Goal: Task Accomplishment & Management: Complete application form

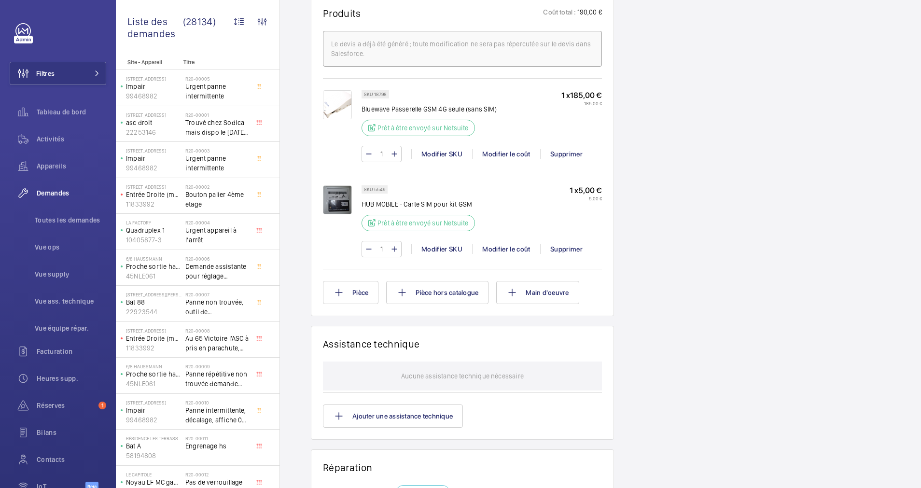
scroll to position [507, 0]
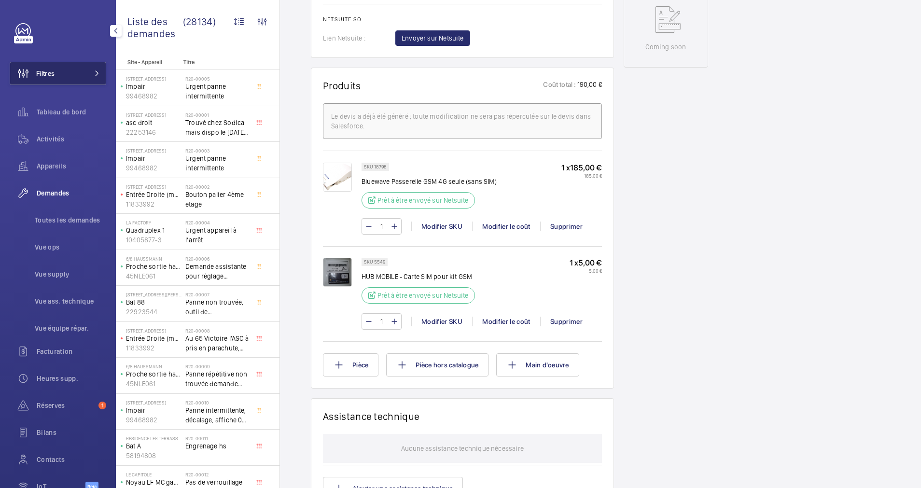
click at [78, 75] on button "Filtres" at bounding box center [58, 73] width 97 height 23
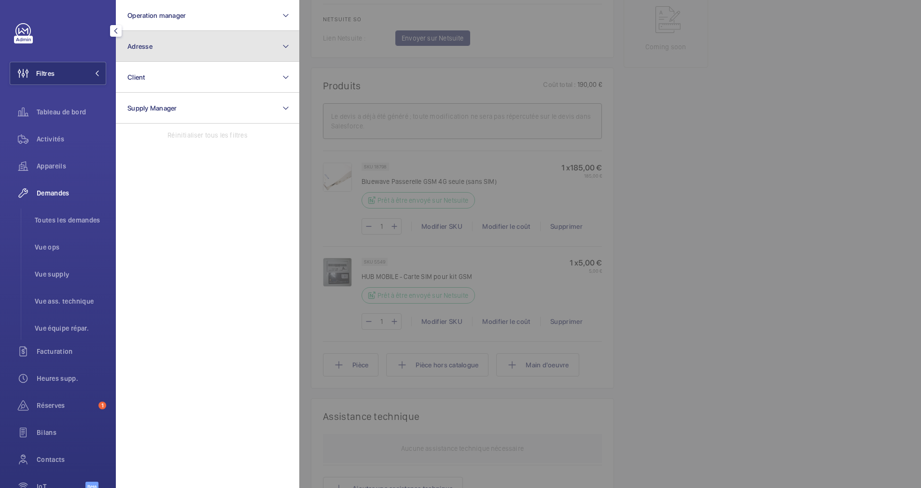
click at [209, 56] on button "Adresse" at bounding box center [207, 46] width 183 height 31
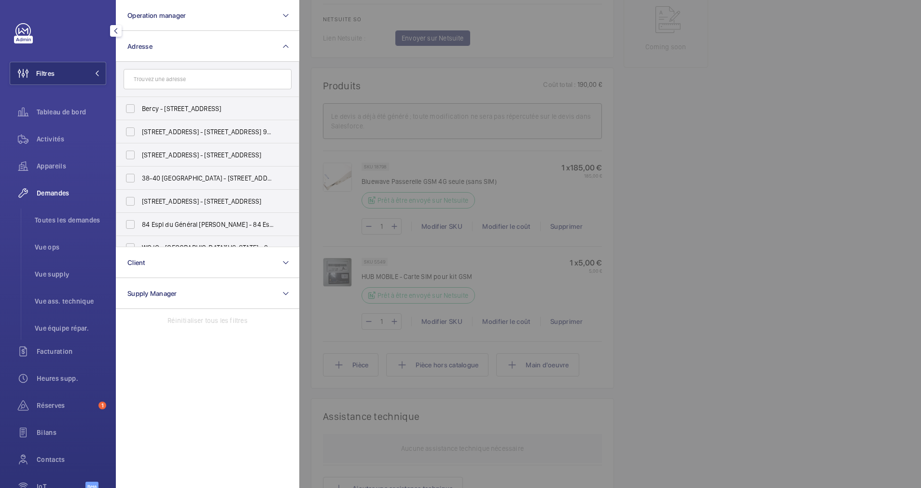
click at [187, 85] on input "text" at bounding box center [208, 79] width 168 height 20
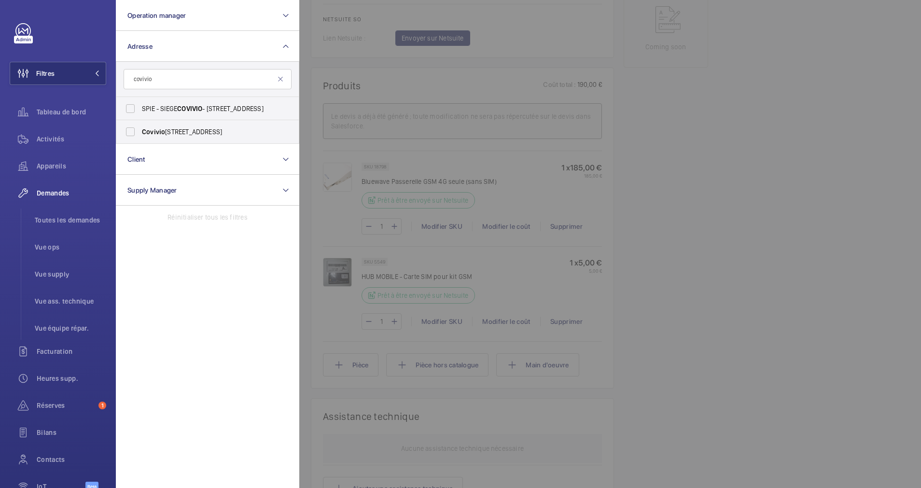
type input "covivio"
click at [178, 110] on span "SPIE - SIEGE COVIVIO - 10 Rue de Madrid, PARIS 75008" at bounding box center [208, 109] width 133 height 10
click at [140, 110] on input "SPIE - SIEGE COVIVIO - 10 Rue de Madrid, PARIS 75008" at bounding box center [130, 108] width 19 height 19
checkbox input "true"
click at [48, 138] on span "Activités" at bounding box center [72, 139] width 70 height 10
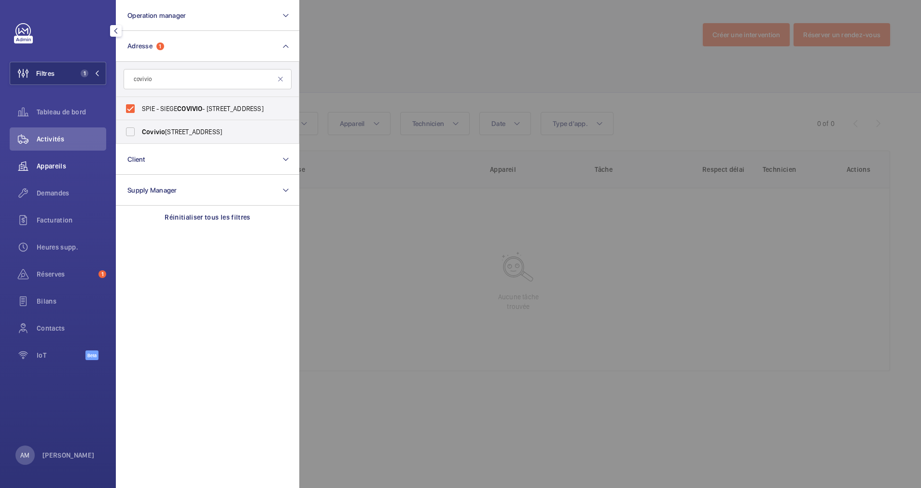
click at [55, 161] on div "Appareils" at bounding box center [58, 165] width 97 height 23
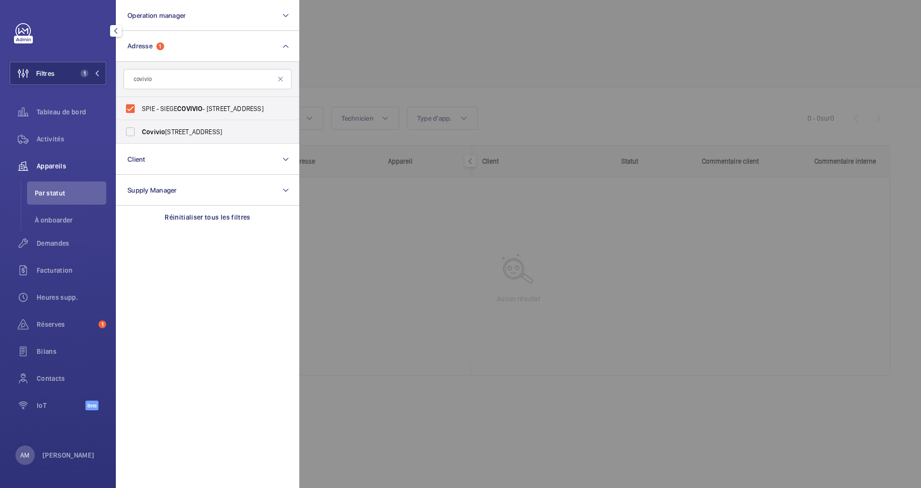
click at [365, 71] on div at bounding box center [759, 244] width 921 height 488
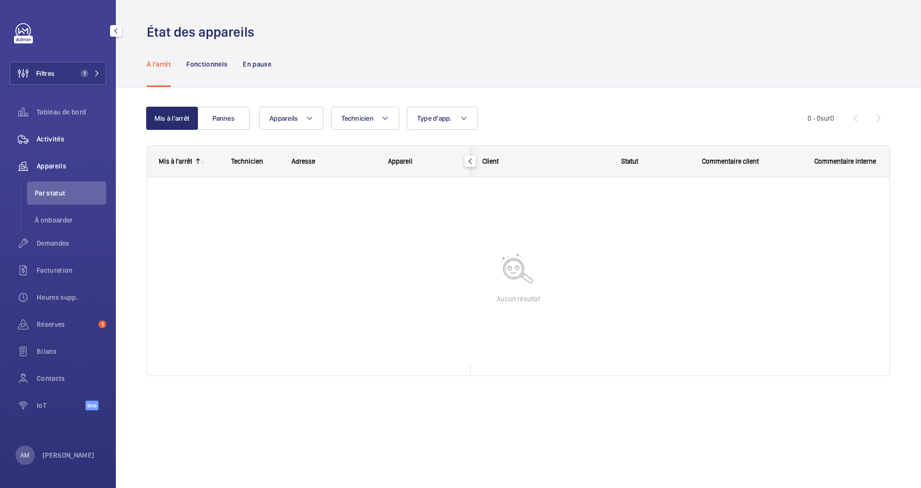
click at [52, 140] on span "Activités" at bounding box center [72, 139] width 70 height 10
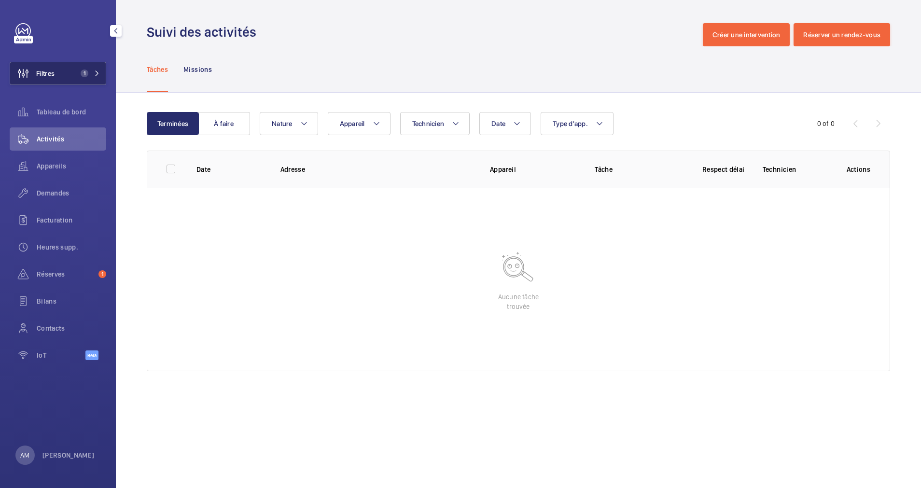
click at [82, 71] on span "1" at bounding box center [85, 74] width 8 height 8
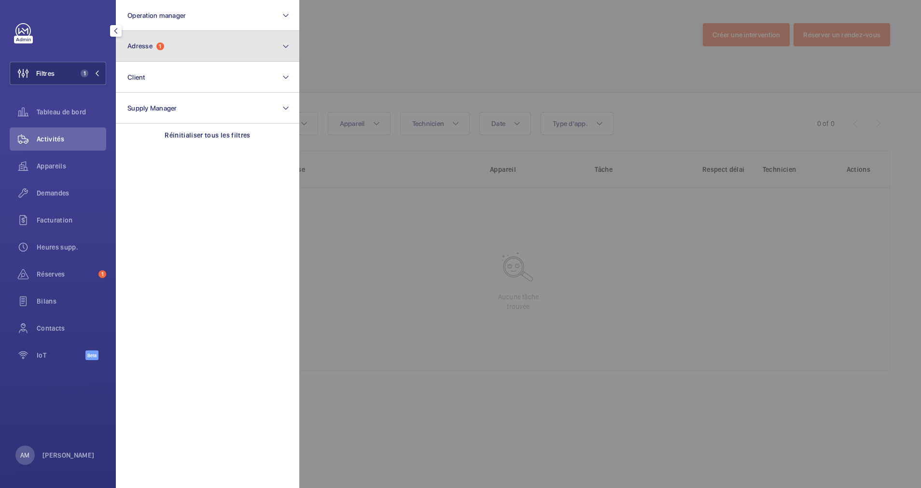
click at [172, 57] on button "Adresse 1" at bounding box center [207, 46] width 183 height 31
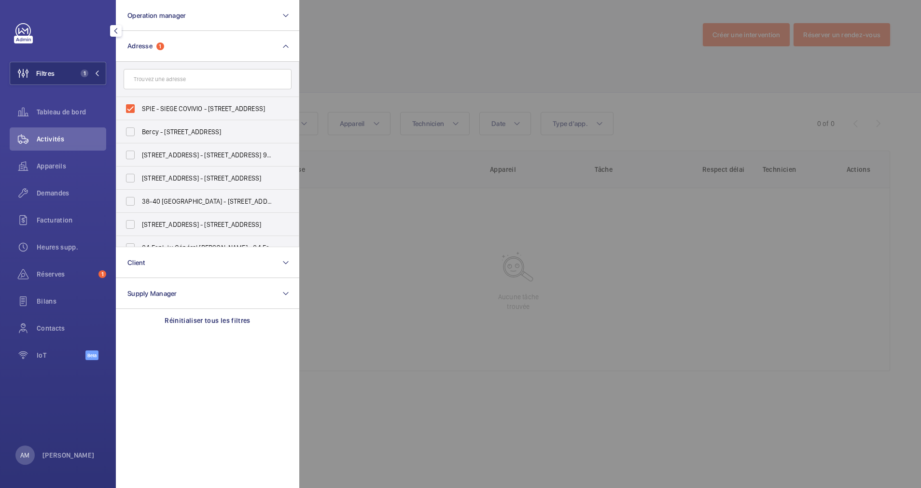
click at [164, 81] on input "text" at bounding box center [208, 79] width 168 height 20
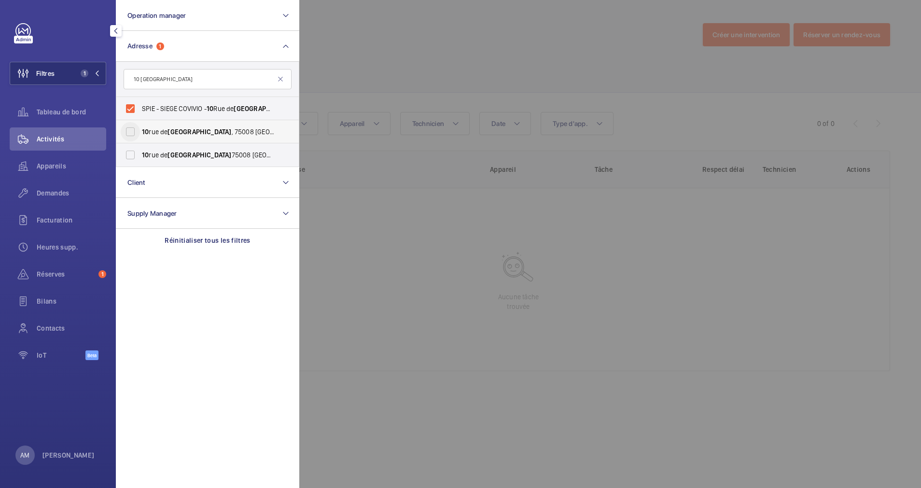
type input "10 Madrid"
click at [132, 134] on input "10 rue de Madrid , 75008 Paris - 10 Rue de Madrid , PARIS 75008" at bounding box center [130, 131] width 19 height 19
checkbox input "true"
click at [130, 160] on input "10 rue de Madrid 75008 Paris - 10 Rue de Madrid , PARIS 75008" at bounding box center [130, 154] width 19 height 19
checkbox input "true"
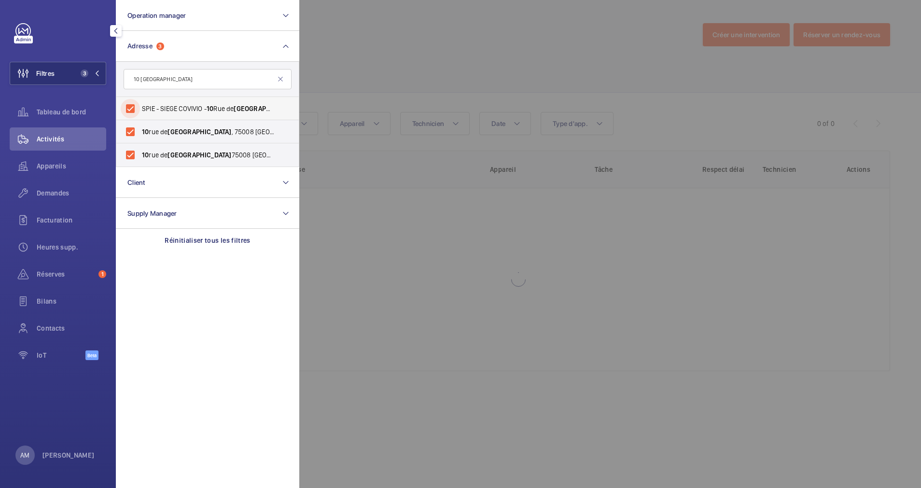
click at [131, 109] on input "SPIE - SIEGE COVIVIO - 10 Rue de Madrid , PARIS 75008" at bounding box center [130, 108] width 19 height 19
checkbox input "false"
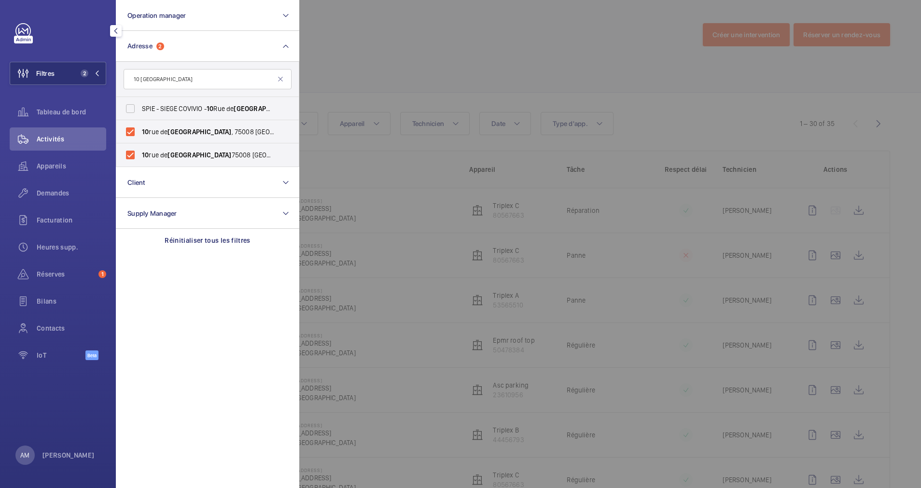
click at [385, 40] on div at bounding box center [759, 244] width 921 height 488
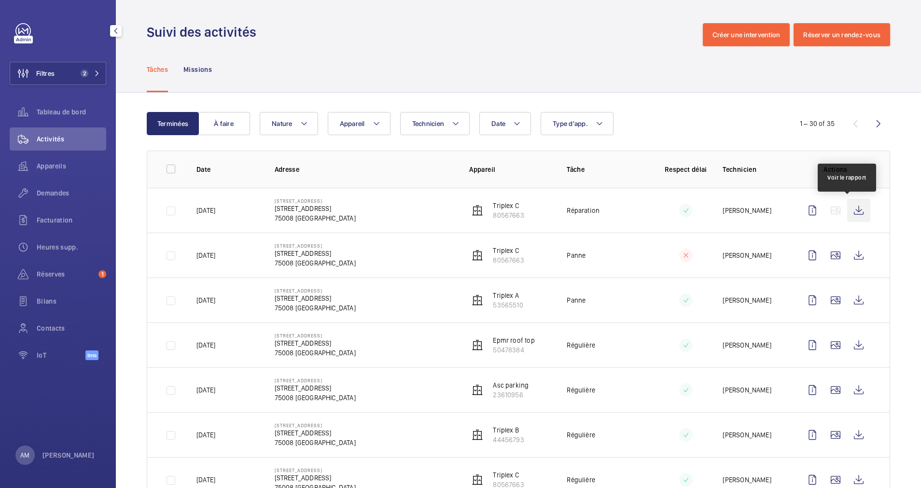
click at [847, 208] on wm-front-icon-button at bounding box center [858, 210] width 23 height 23
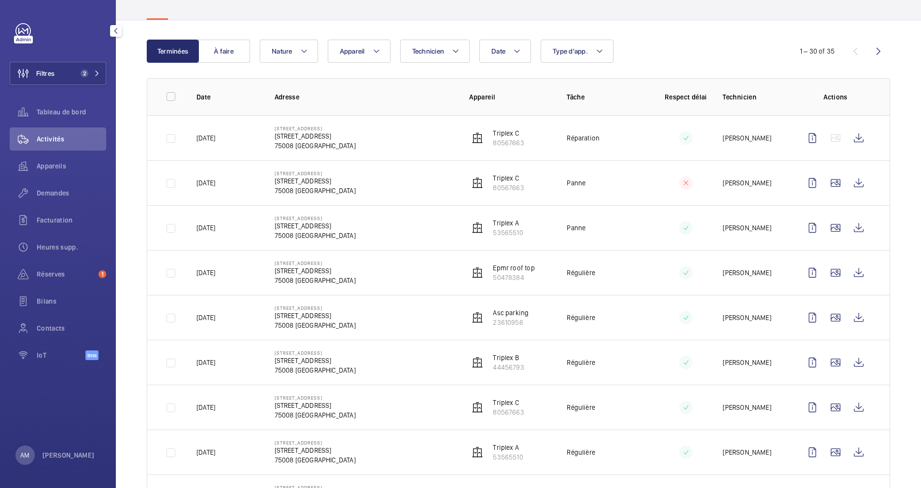
scroll to position [145, 0]
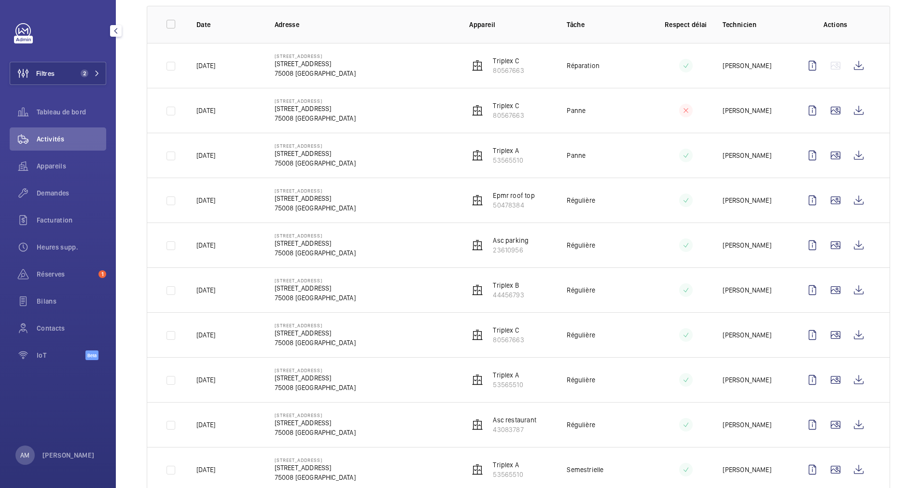
click at [653, 139] on td at bounding box center [678, 155] width 58 height 45
click at [847, 107] on wm-front-icon-button at bounding box center [858, 110] width 23 height 23
click at [847, 153] on wm-front-icon-button at bounding box center [858, 155] width 23 height 23
click at [53, 185] on div "Demandes" at bounding box center [58, 193] width 97 height 23
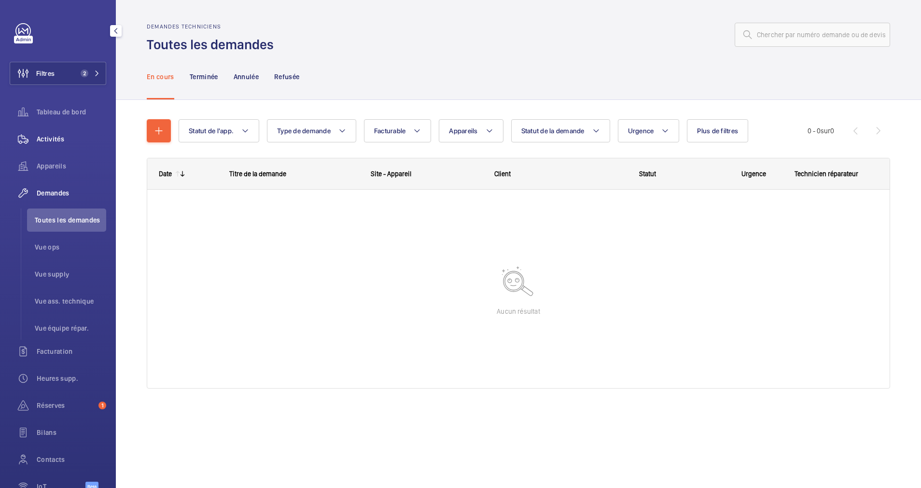
click at [45, 135] on span "Activités" at bounding box center [72, 139] width 70 height 10
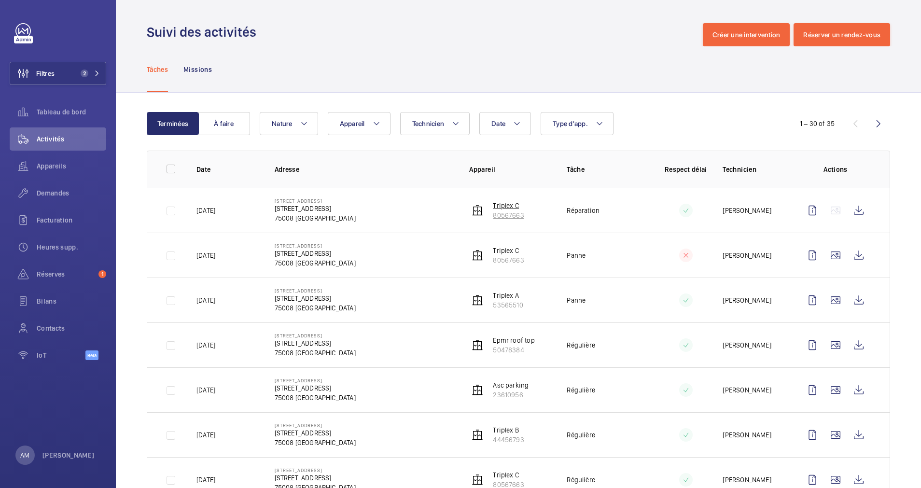
click at [500, 212] on p "80567663" at bounding box center [508, 215] width 31 height 10
click at [99, 70] on span "1" at bounding box center [88, 74] width 23 height 8
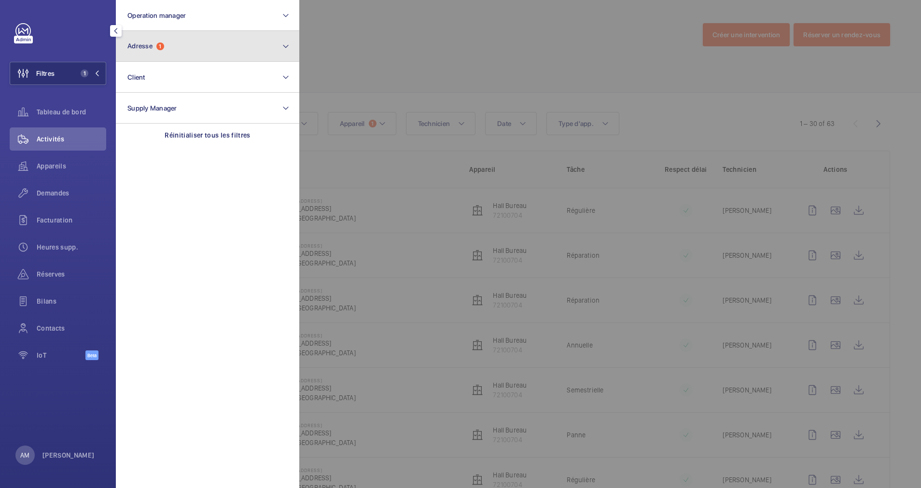
click at [193, 45] on button "Adresse 1" at bounding box center [207, 46] width 183 height 31
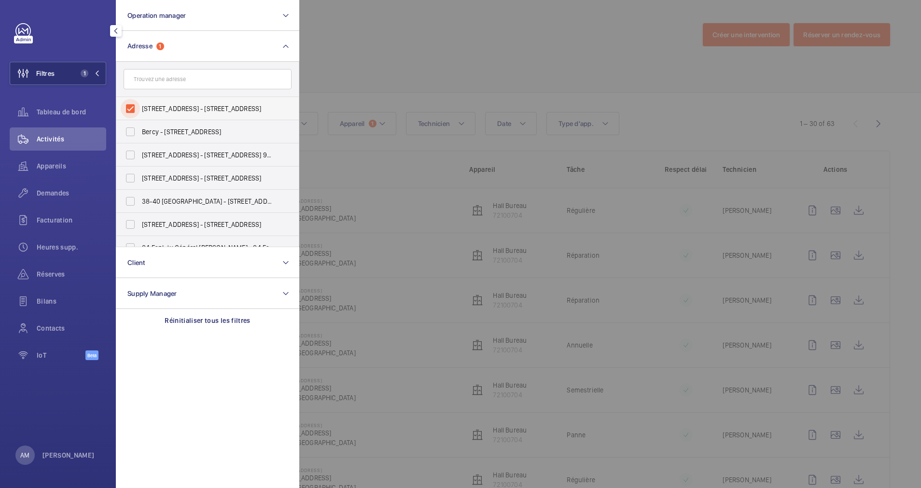
click at [130, 111] on input "[STREET_ADDRESS] - [STREET_ADDRESS]" at bounding box center [130, 108] width 19 height 19
checkbox input "false"
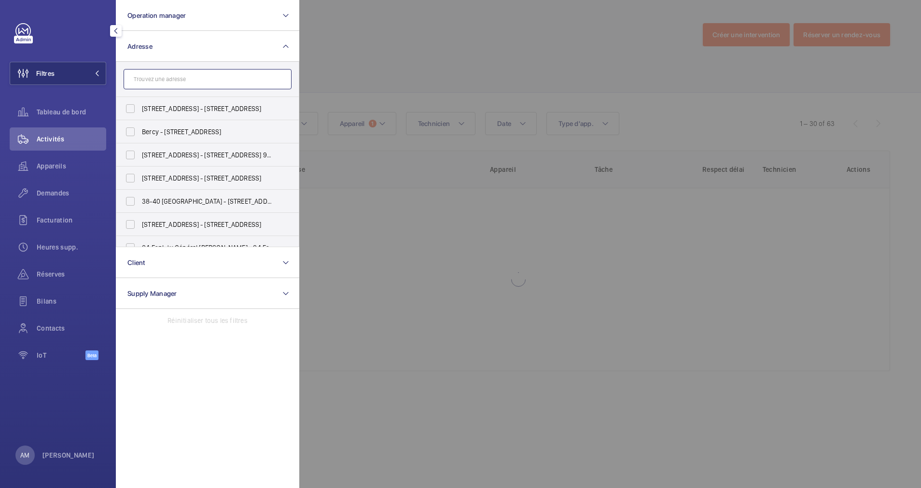
click at [178, 79] on input "text" at bounding box center [208, 79] width 168 height 20
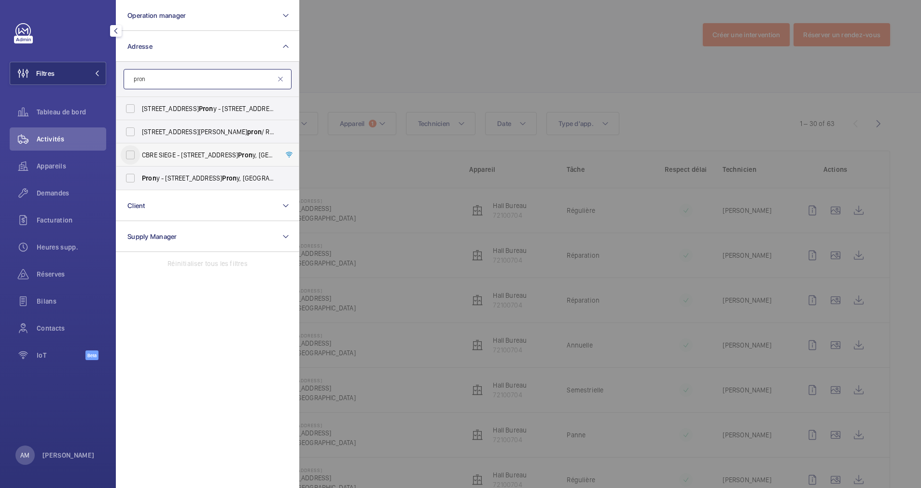
type input "pron"
click at [132, 152] on input "CBRE SIEGE - [STREET_ADDRESS]" at bounding box center [130, 154] width 19 height 19
checkbox input "true"
click at [391, 92] on div at bounding box center [759, 244] width 921 height 488
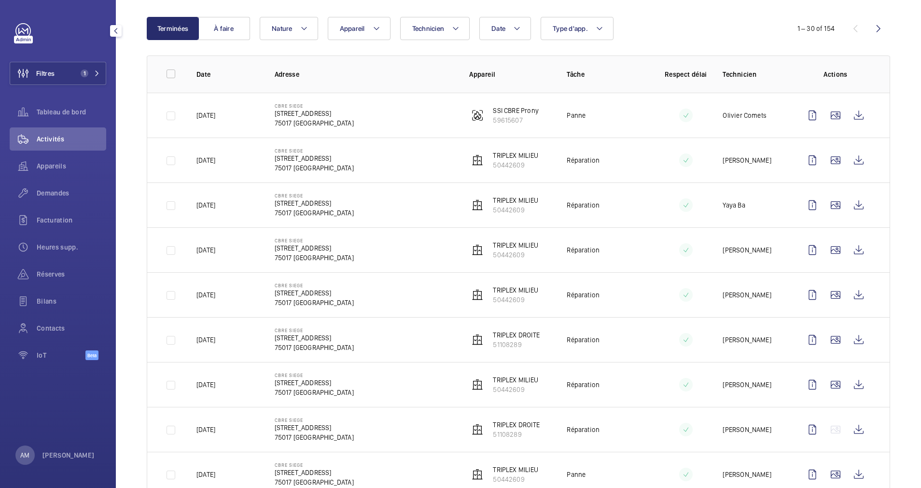
scroll to position [72, 0]
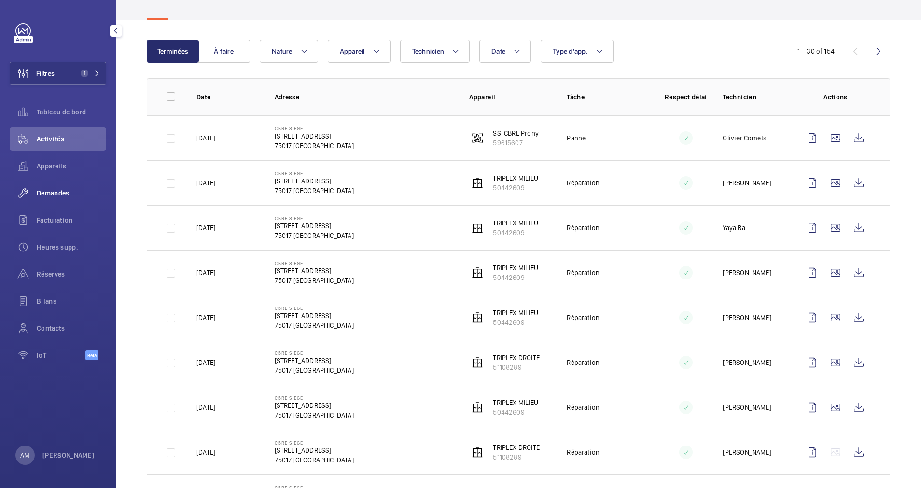
click at [51, 189] on span "Demandes" at bounding box center [72, 193] width 70 height 10
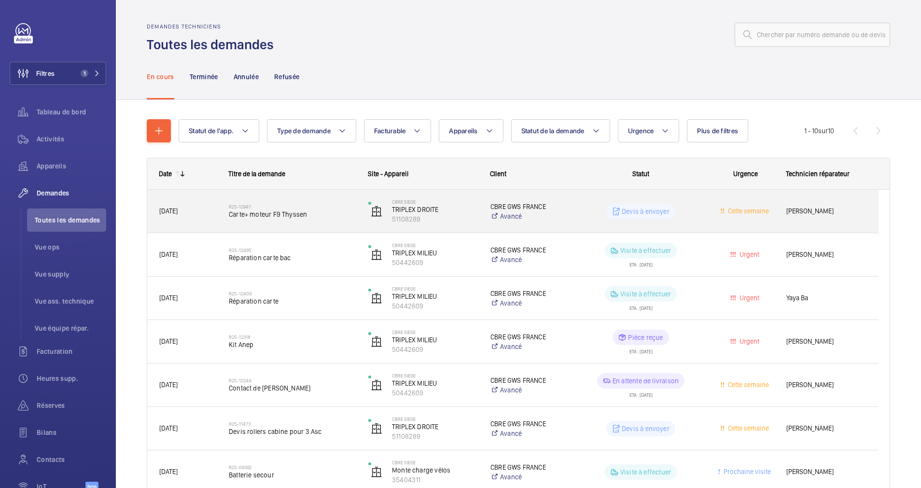
click at [331, 202] on div "R25-12947 Carte+ moteur F9 Thyssen" at bounding box center [292, 211] width 127 height 28
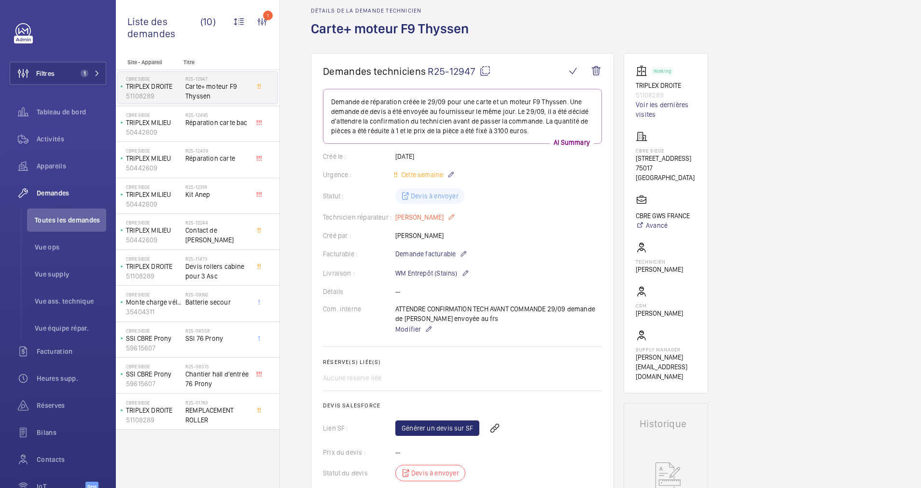
scroll to position [72, 0]
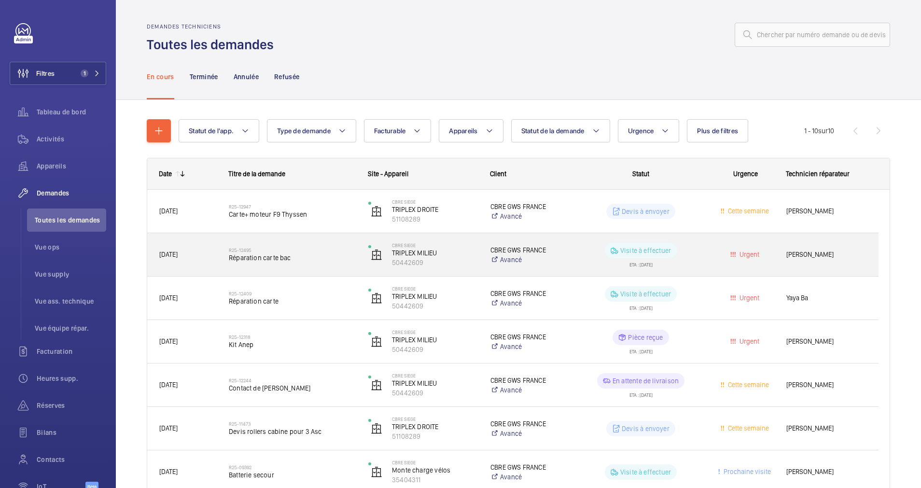
click at [319, 246] on div "R25-12495 Réparation carte bac" at bounding box center [292, 255] width 127 height 28
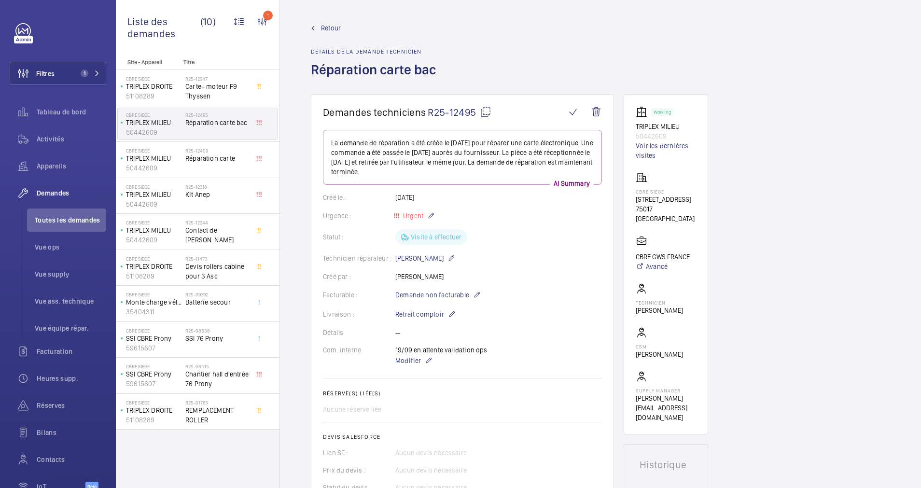
click at [323, 22] on wm-front-admin-header "Retour Détails de la demande technicien Réparation carte bac" at bounding box center [600, 47] width 641 height 94
click at [321, 26] on span "Retour" at bounding box center [331, 28] width 20 height 10
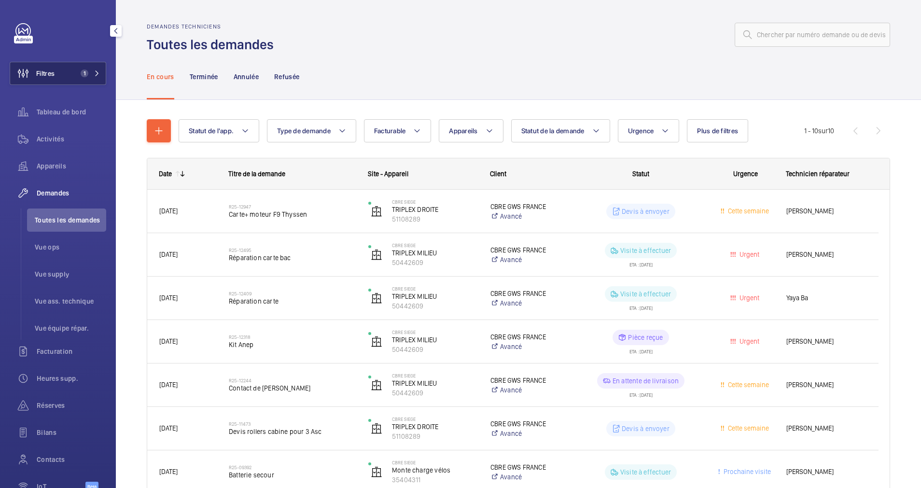
click at [102, 70] on button "Filtres 1" at bounding box center [58, 73] width 97 height 23
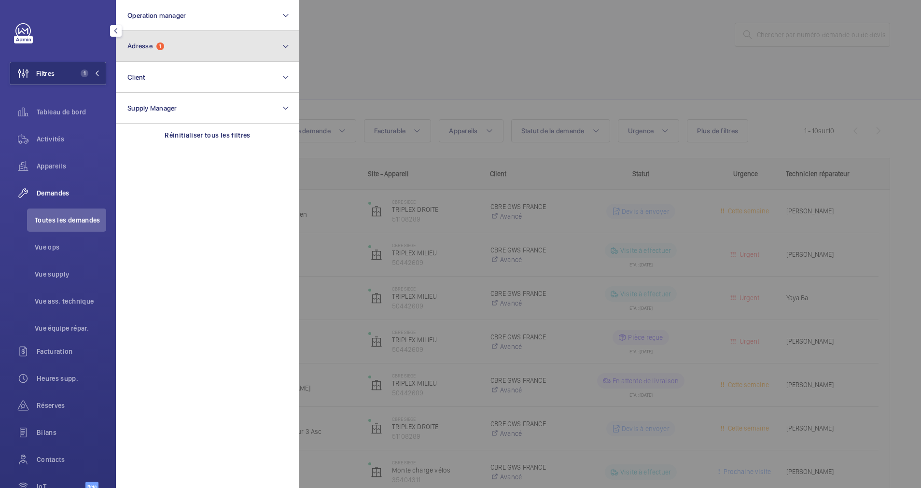
click at [184, 45] on button "Adresse 1" at bounding box center [207, 46] width 183 height 31
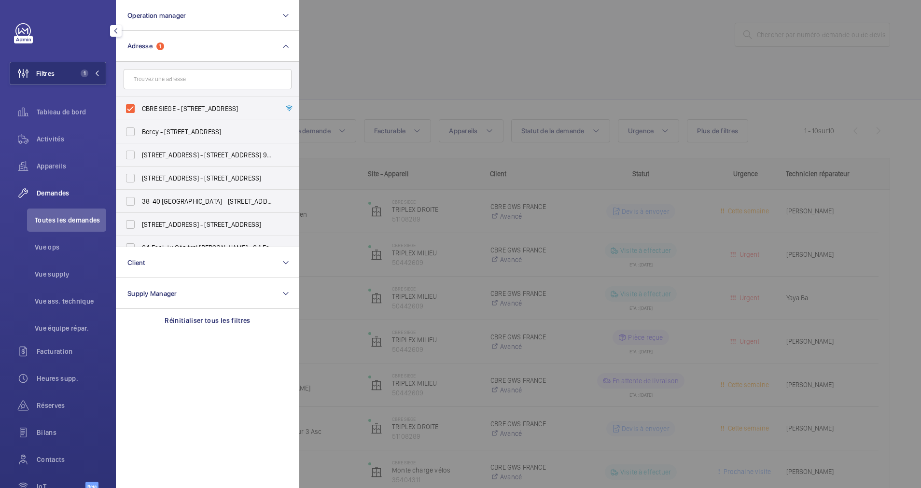
click at [333, 53] on div at bounding box center [759, 244] width 921 height 488
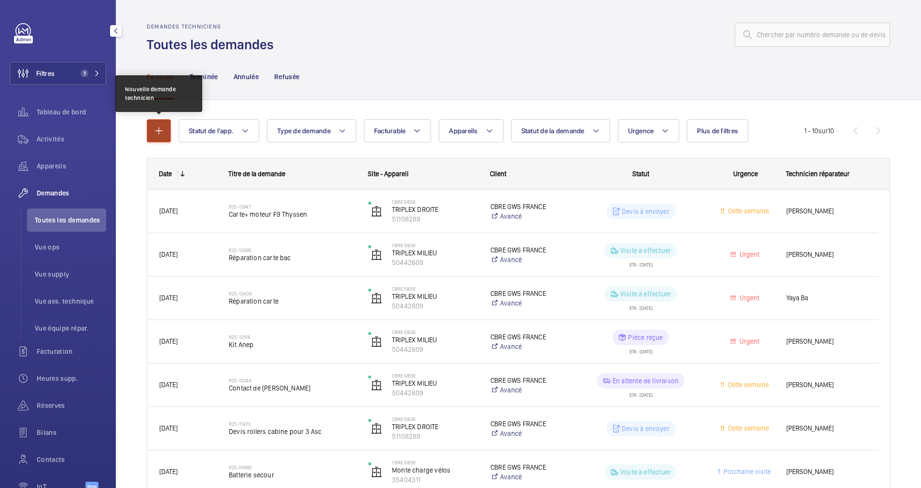
click at [161, 122] on button "button" at bounding box center [159, 130] width 24 height 23
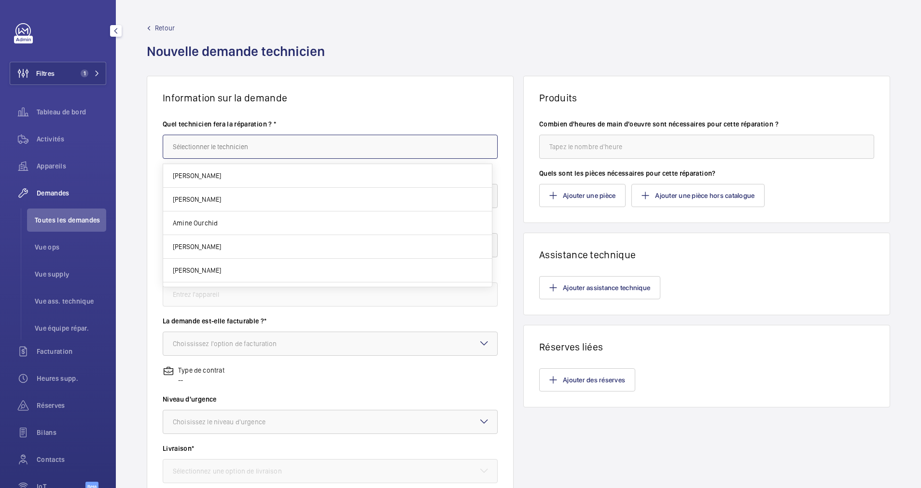
click at [277, 148] on input "text" at bounding box center [330, 147] width 335 height 24
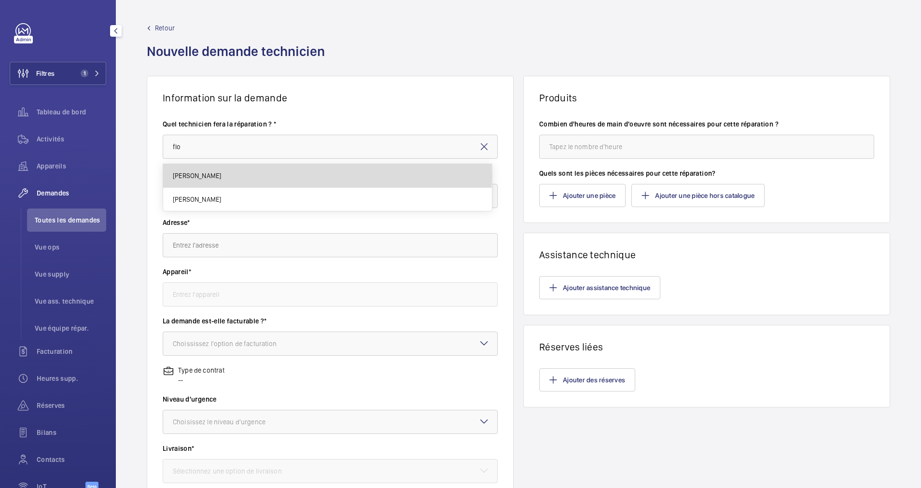
click at [197, 176] on span "[PERSON_NAME]" at bounding box center [197, 176] width 48 height 10
type input "[PERSON_NAME]"
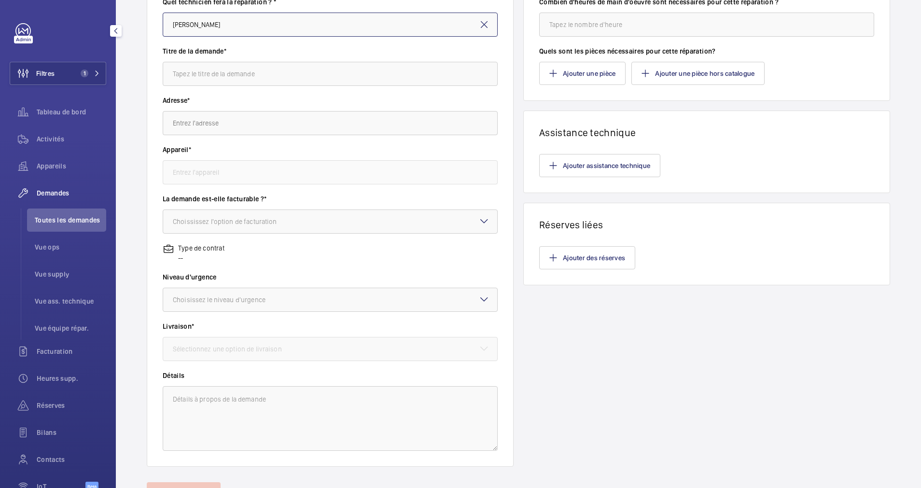
scroll to position [145, 0]
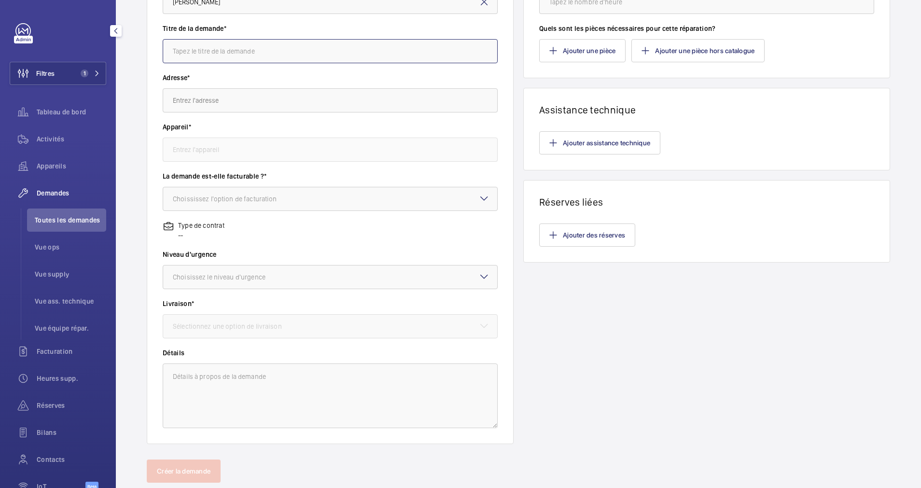
click at [266, 47] on input "text" at bounding box center [330, 51] width 335 height 24
type input "r"
type input "Remplacement"
click at [210, 107] on input "text" at bounding box center [330, 100] width 335 height 24
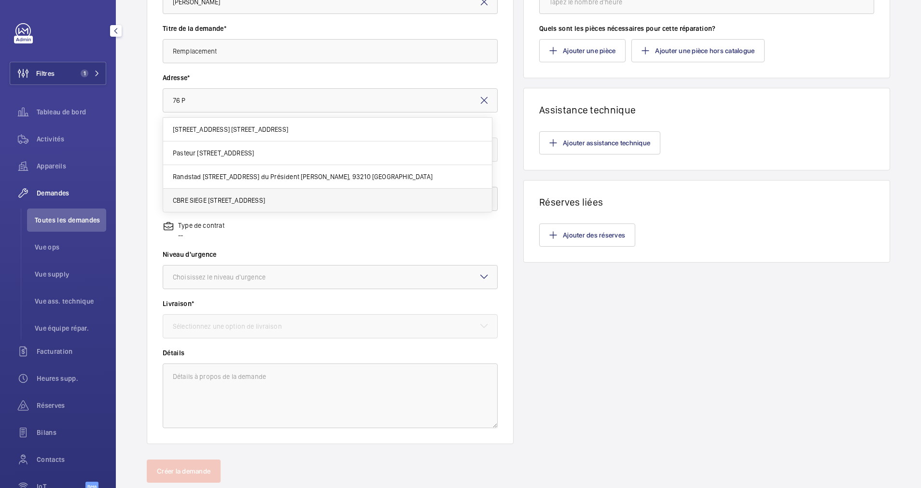
click at [227, 205] on span "CBRE SIEGE [STREET_ADDRESS]" at bounding box center [219, 201] width 92 height 10
type input "CBRE SIEGE [STREET_ADDRESS]"
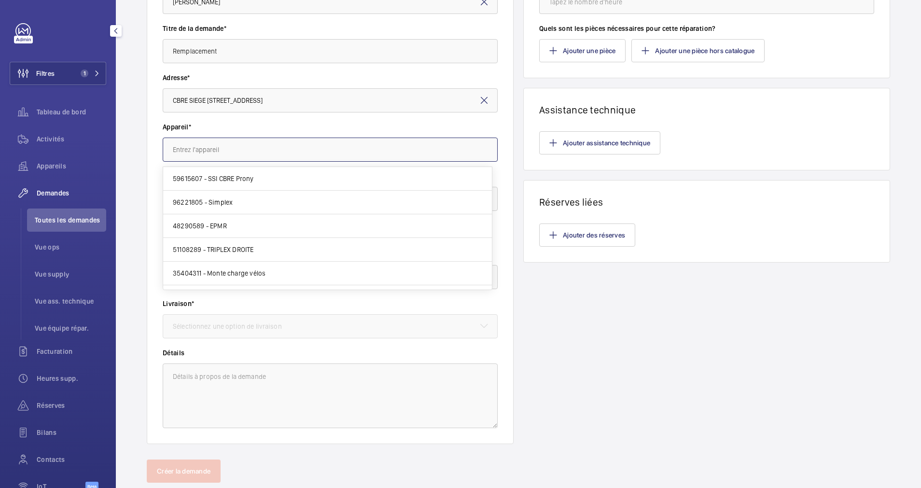
click at [273, 152] on input "text" at bounding box center [330, 150] width 335 height 24
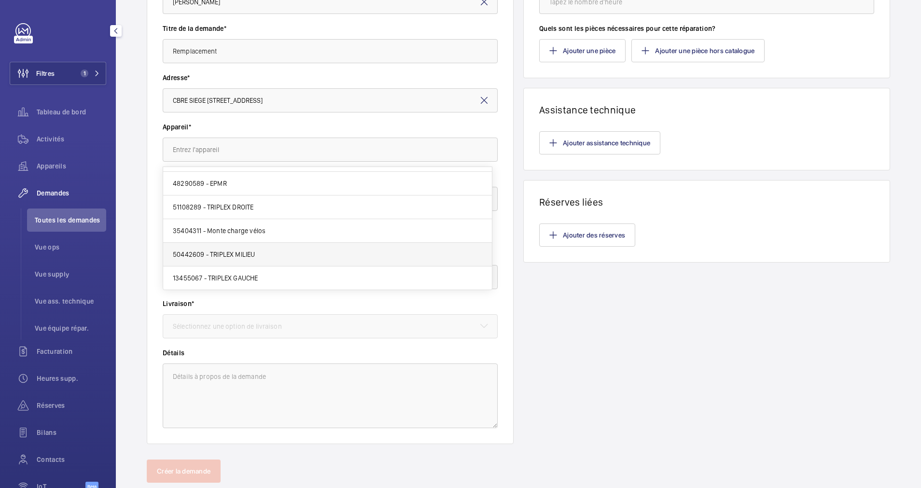
click at [242, 249] on mat-option "50442609 - TRIPLEX MILIEU" at bounding box center [327, 255] width 329 height 24
type input "50442609 - TRIPLEX MILIEU"
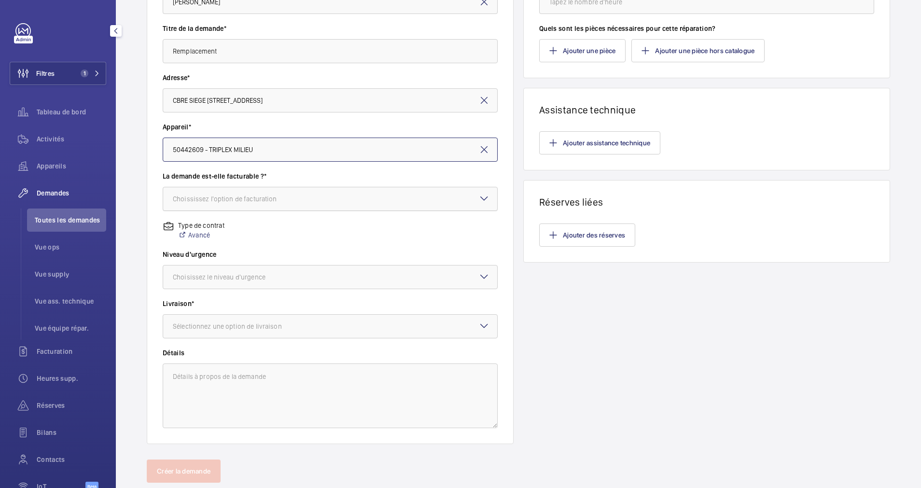
click at [258, 193] on div at bounding box center [330, 198] width 334 height 23
drag, startPoint x: 231, startPoint y: 249, endPoint x: 255, endPoint y: 243, distance: 24.8
click at [231, 249] on span "Non facturable" at bounding box center [330, 252] width 315 height 10
click at [303, 271] on div at bounding box center [330, 277] width 334 height 23
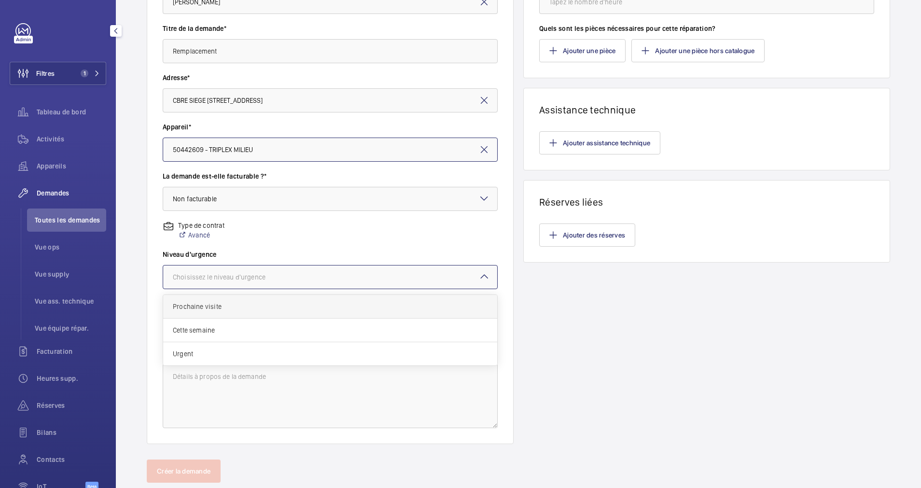
click at [276, 304] on span "Prochaine visite" at bounding box center [330, 307] width 315 height 10
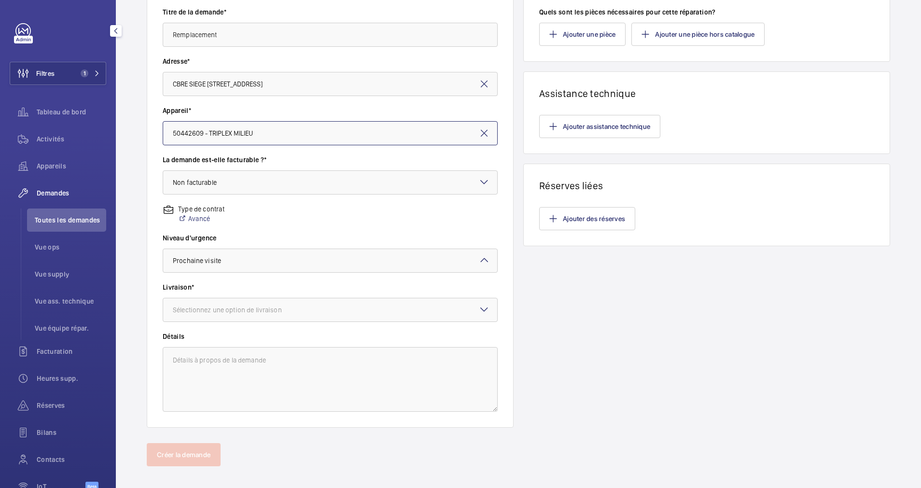
scroll to position [170, 0]
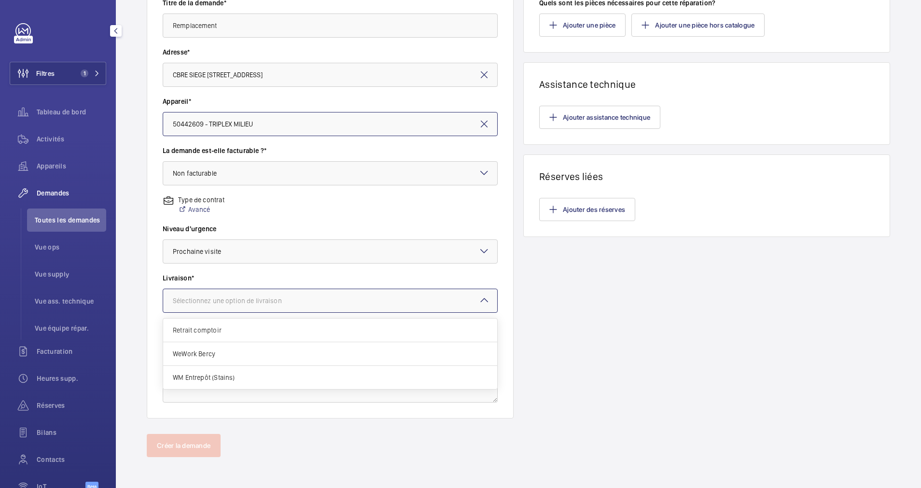
click at [322, 297] on div at bounding box center [330, 300] width 334 height 23
click at [238, 375] on span "WM Entrepôt (Stains)" at bounding box center [330, 378] width 315 height 10
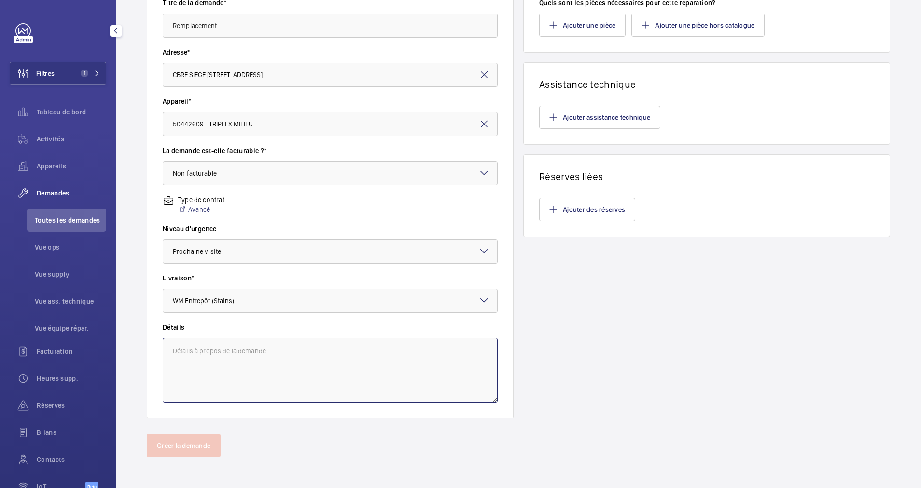
click at [267, 353] on textarea at bounding box center [330, 370] width 335 height 65
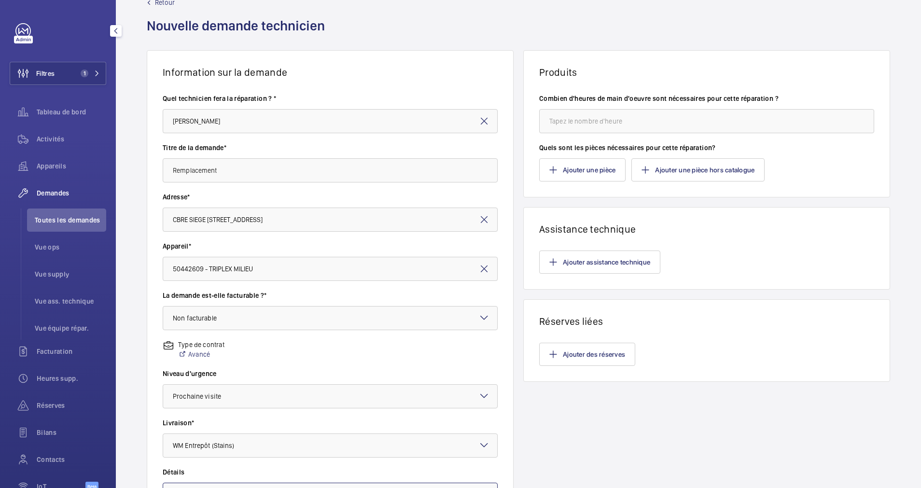
scroll to position [0, 0]
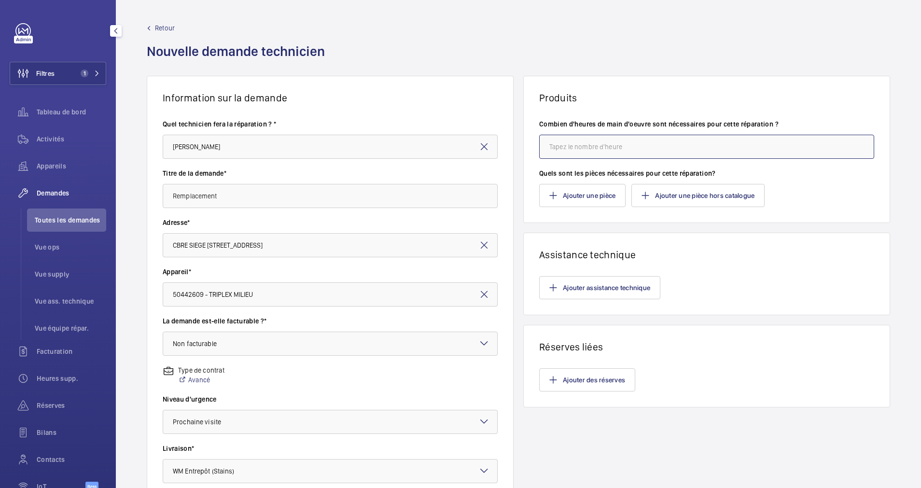
click at [579, 146] on input "number" at bounding box center [706, 147] width 335 height 24
click at [667, 189] on button "Ajouter une pièce hors catalogue" at bounding box center [697, 195] width 133 height 23
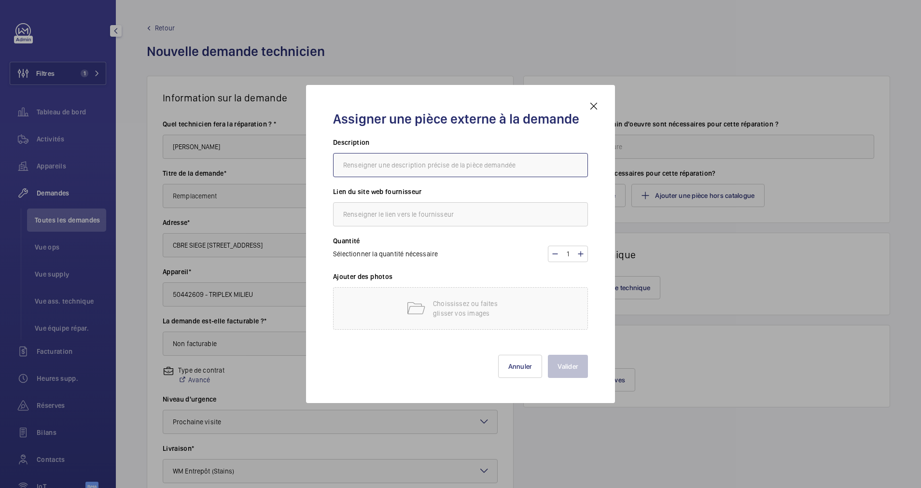
click at [430, 164] on input "text" at bounding box center [460, 165] width 255 height 24
click at [394, 312] on div "Choississez ou faites glisser vos images" at bounding box center [460, 308] width 255 height 42
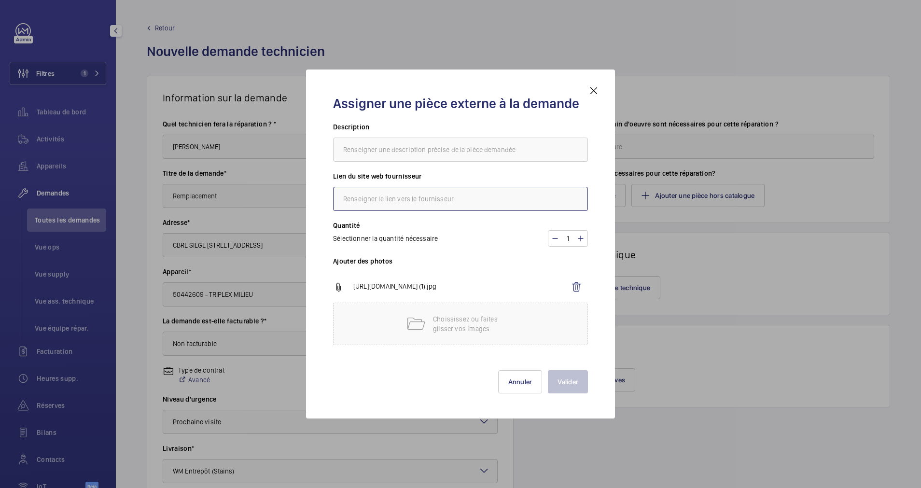
click at [390, 198] on input "text" at bounding box center [460, 199] width 255 height 24
type input "MGTI"
click at [392, 151] on input "text" at bounding box center [460, 150] width 255 height 24
click at [378, 149] on input "MGTI CARTE" at bounding box center [460, 150] width 255 height 24
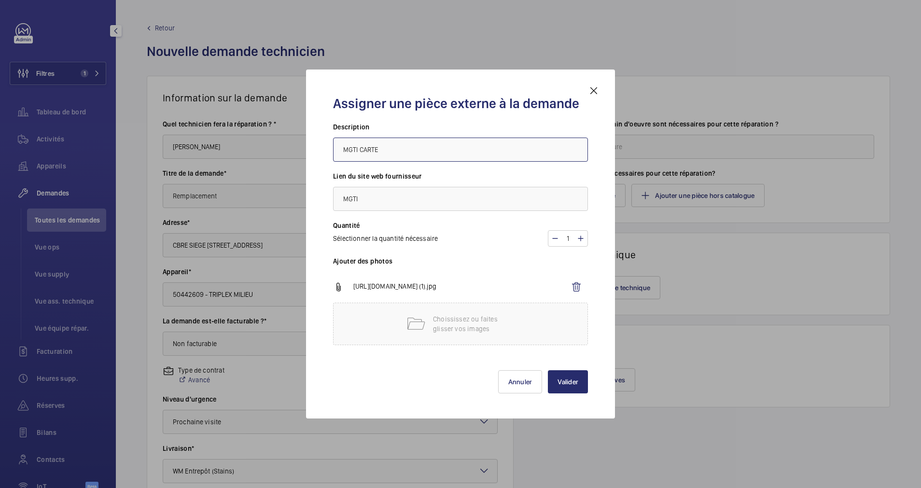
click at [385, 153] on input "MGTI CARTE" at bounding box center [460, 150] width 255 height 24
type input "[PERSON_NAME] VQC"
click at [564, 386] on button "Valider" at bounding box center [568, 381] width 40 height 23
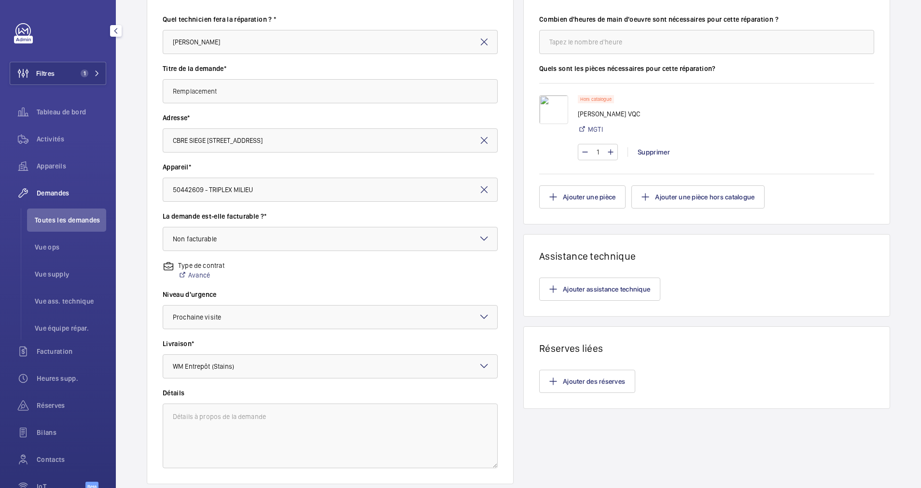
scroll to position [170, 0]
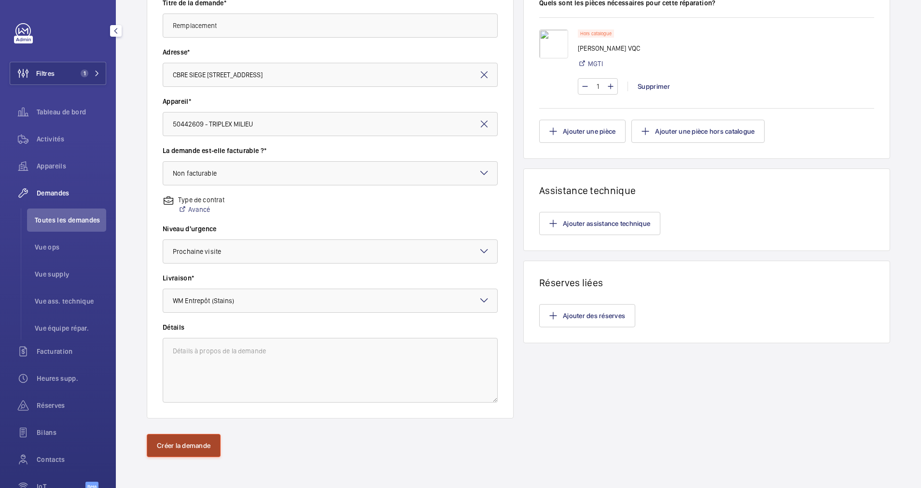
click at [192, 440] on button "Créer la demande" at bounding box center [184, 445] width 74 height 23
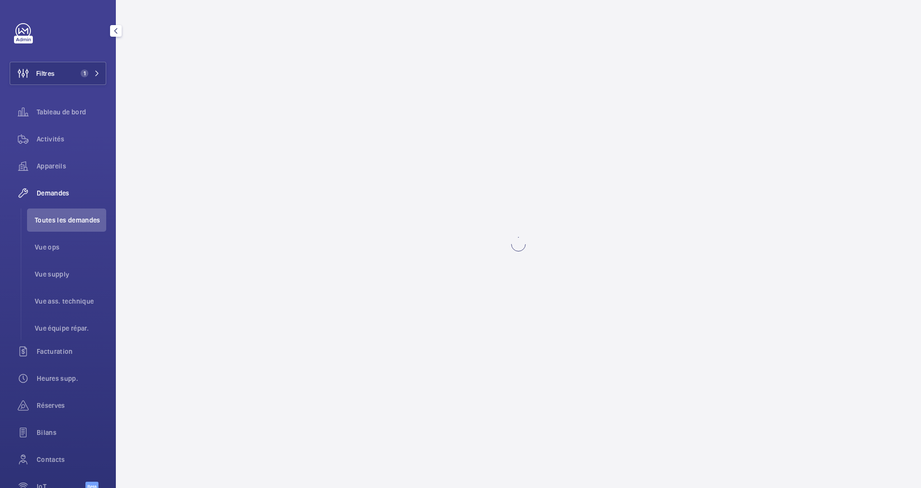
scroll to position [0, 0]
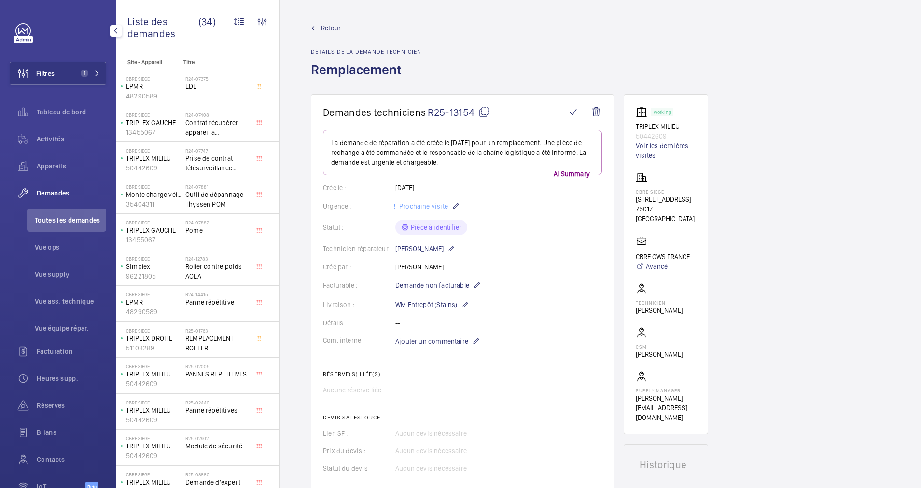
click at [334, 26] on span "Retour" at bounding box center [331, 28] width 20 height 10
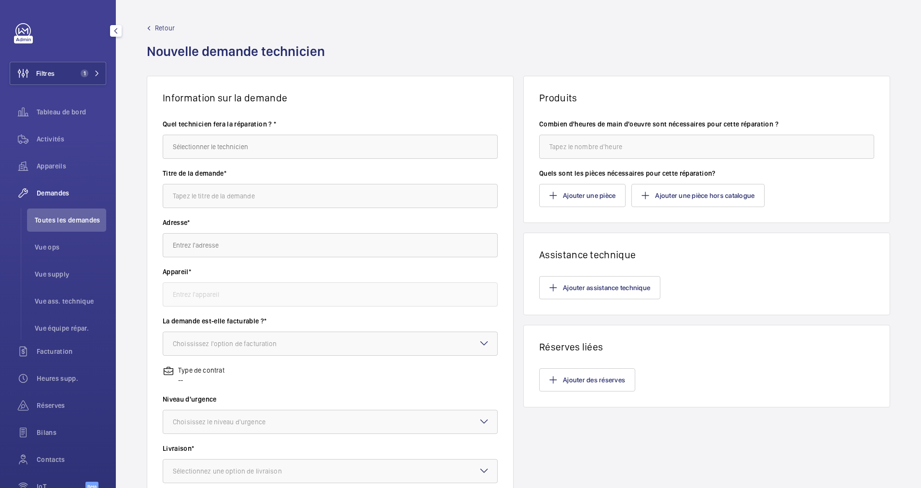
click at [154, 30] on link "Retour" at bounding box center [239, 28] width 184 height 10
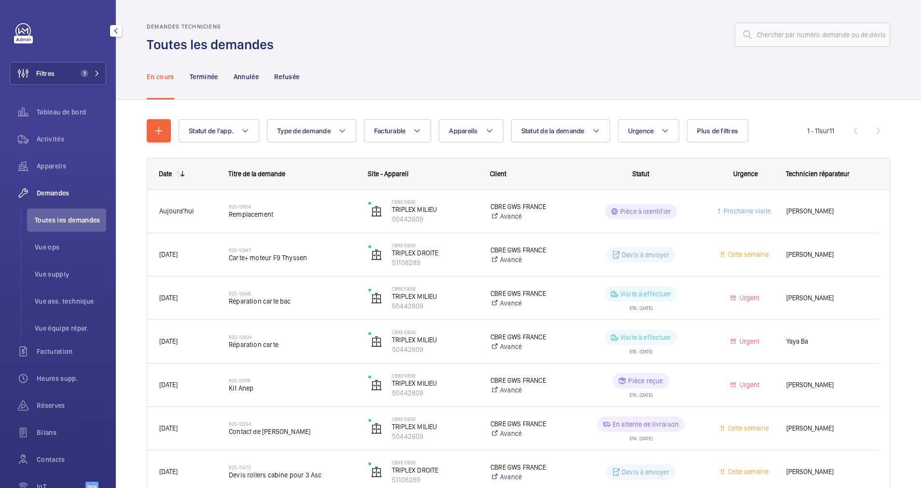
scroll to position [72, 0]
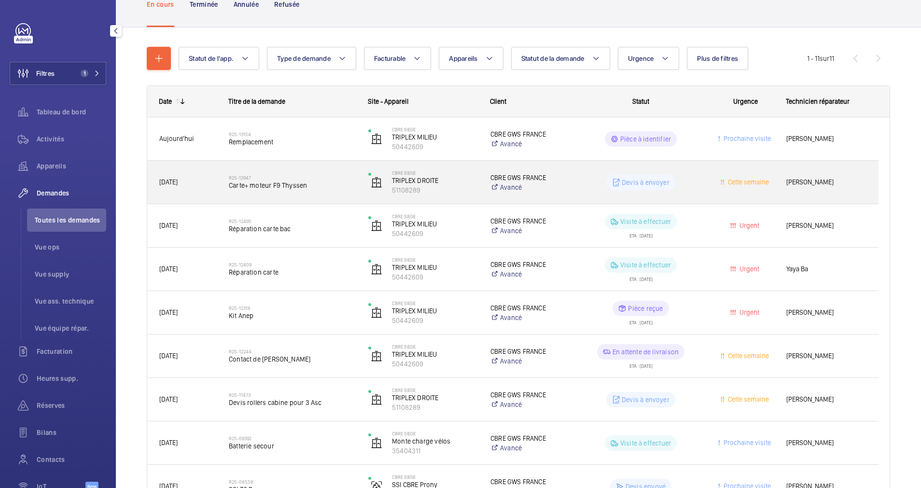
click at [336, 182] on span "Carte+ moteur F9 Thyssen" at bounding box center [292, 186] width 127 height 10
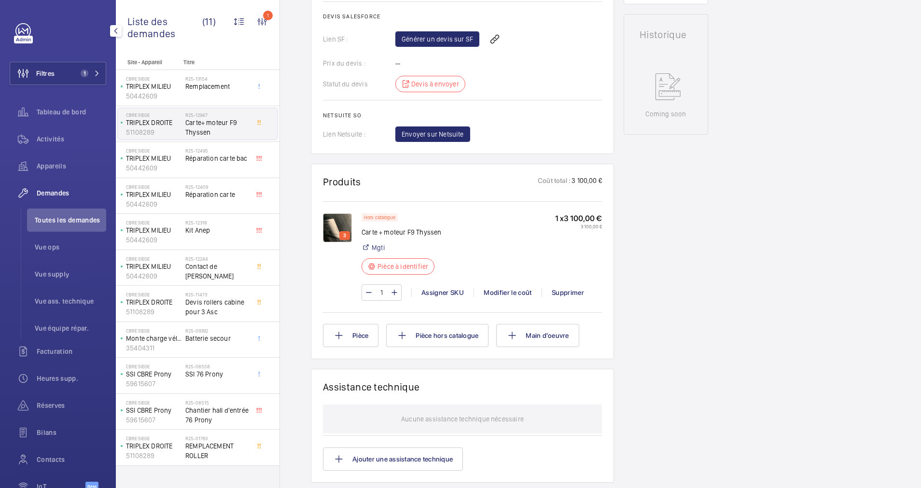
scroll to position [434, 0]
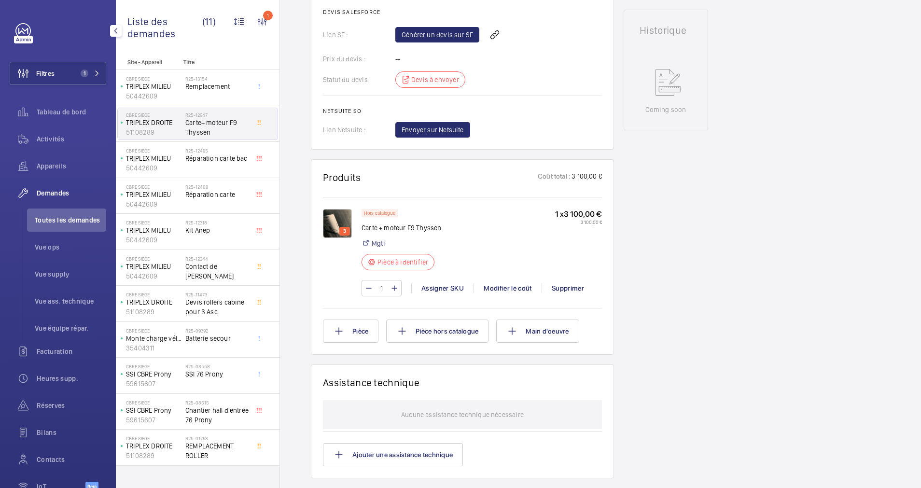
click at [337, 222] on img at bounding box center [337, 223] width 29 height 29
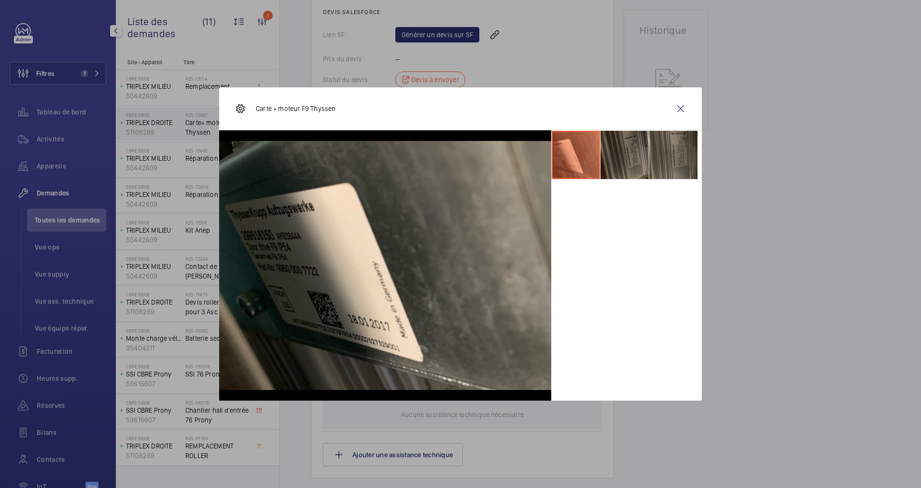
click at [622, 161] on li at bounding box center [625, 155] width 48 height 48
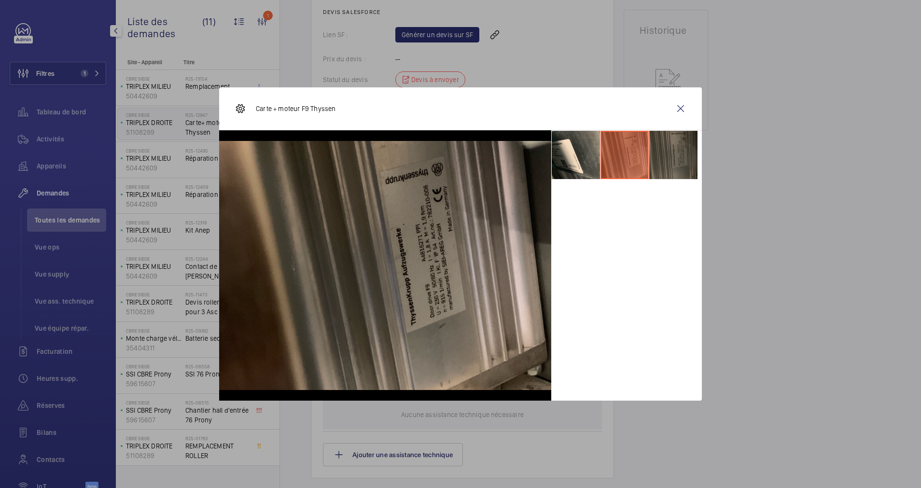
click at [672, 154] on li at bounding box center [673, 155] width 48 height 48
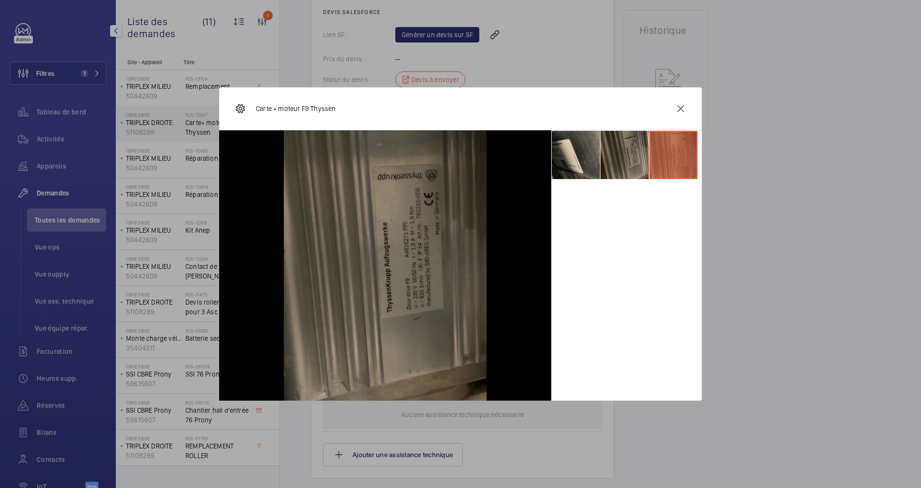
click at [581, 154] on li at bounding box center [576, 155] width 48 height 48
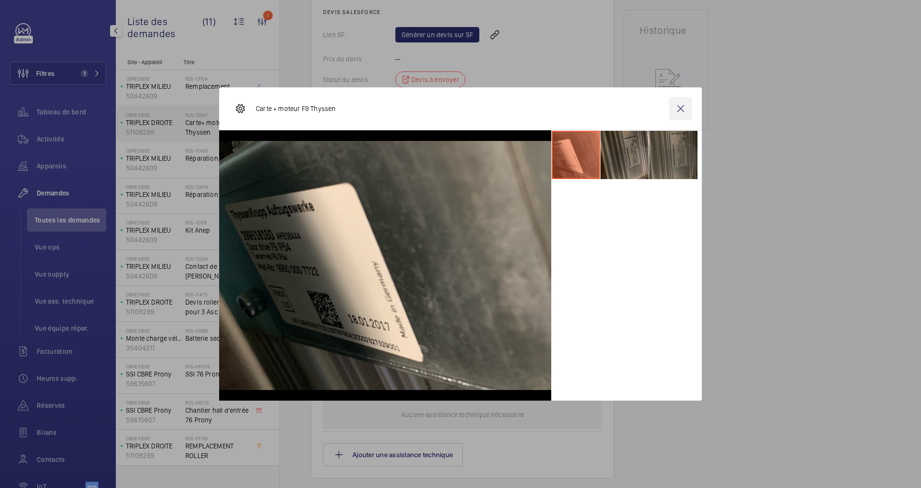
click at [679, 110] on wm-front-icon-button at bounding box center [680, 108] width 23 height 23
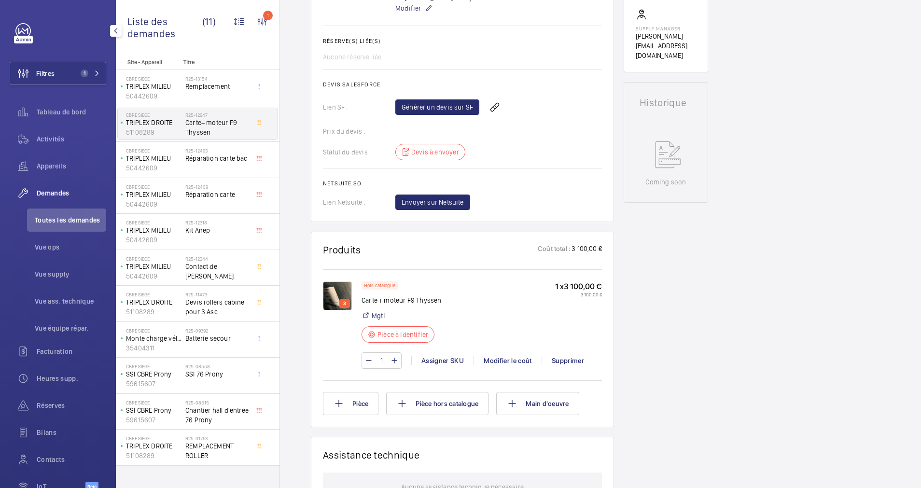
scroll to position [290, 0]
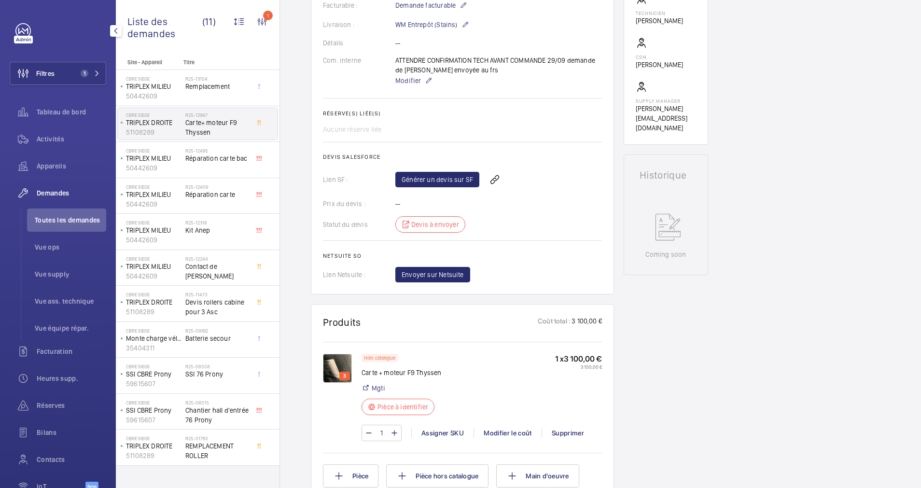
click at [336, 360] on img at bounding box center [337, 368] width 29 height 29
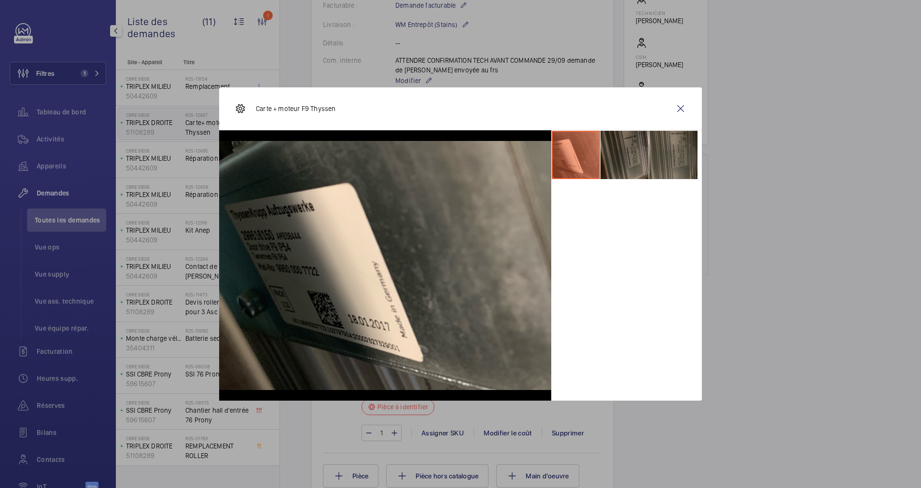
click at [621, 150] on li at bounding box center [625, 155] width 48 height 48
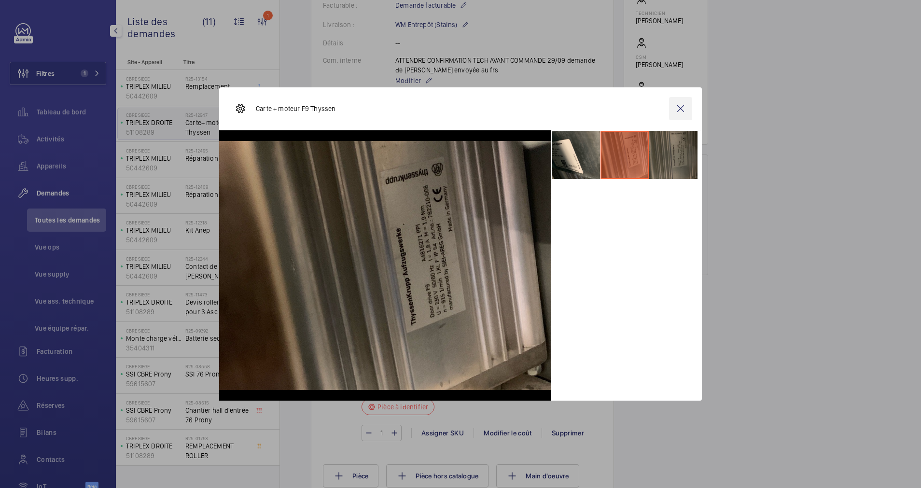
click at [680, 104] on wm-front-icon-button at bounding box center [680, 108] width 23 height 23
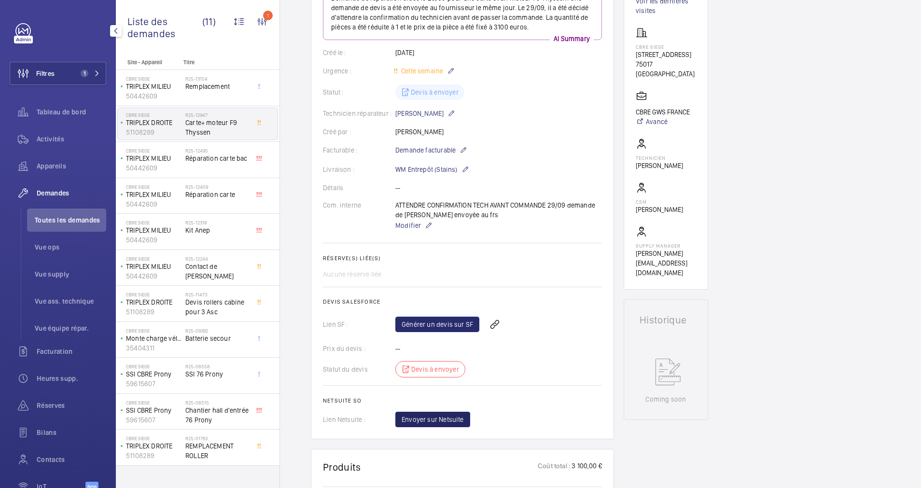
scroll to position [72, 0]
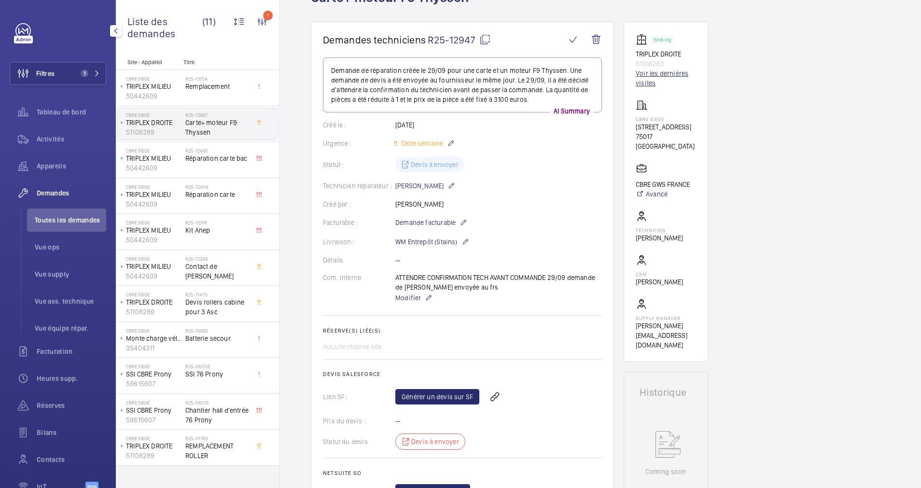
click at [641, 78] on link "Voir les dernières visites" at bounding box center [666, 78] width 60 height 19
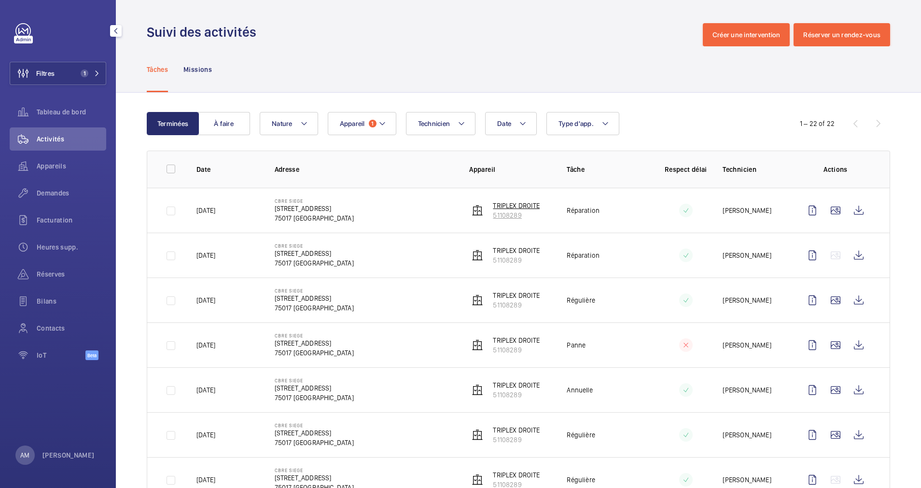
click at [502, 213] on p "51108289" at bounding box center [516, 215] width 47 height 10
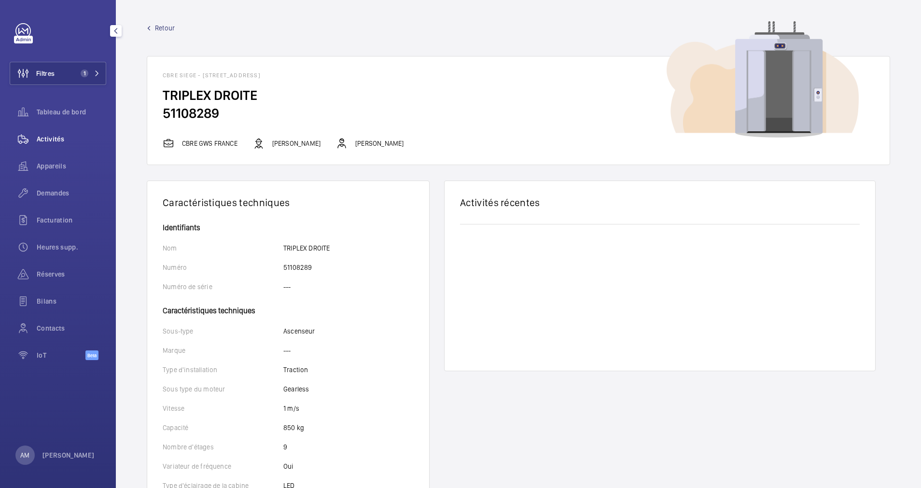
drag, startPoint x: 43, startPoint y: 141, endPoint x: 76, endPoint y: 130, distance: 35.0
click at [43, 140] on span "Activités" at bounding box center [72, 139] width 70 height 10
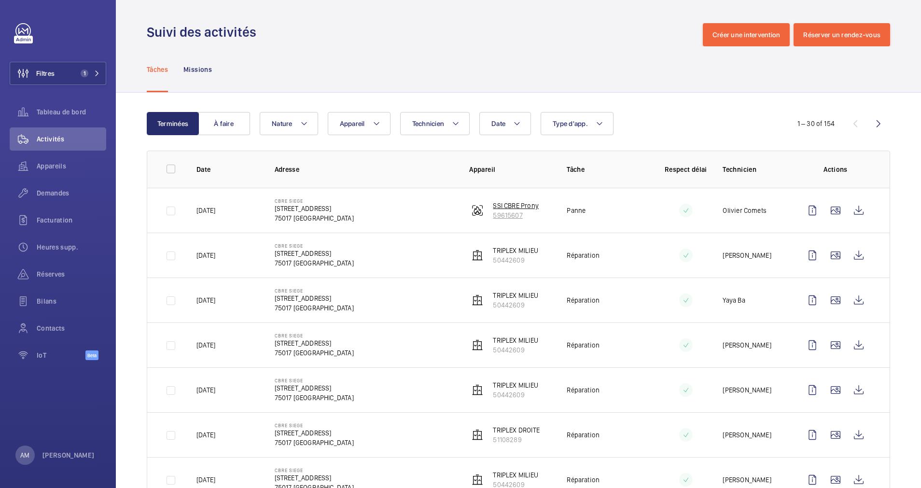
click at [504, 213] on p "59615607" at bounding box center [516, 215] width 46 height 10
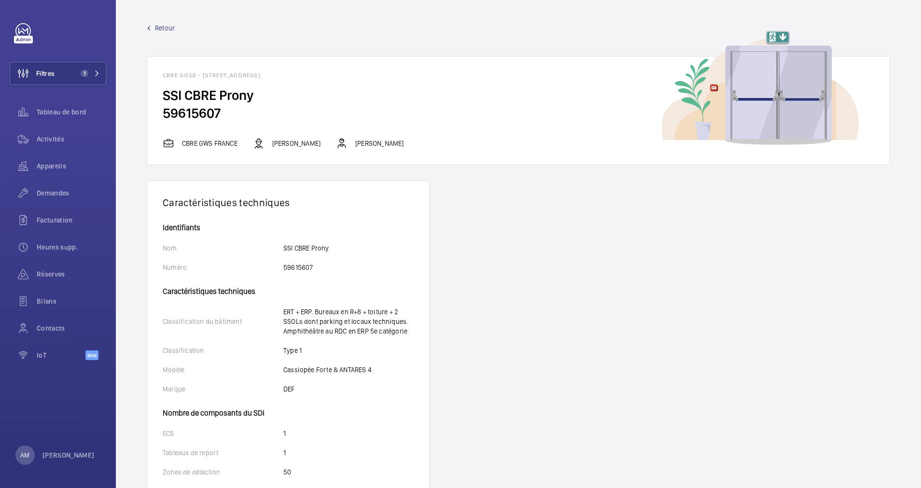
click at [165, 28] on span "Retour" at bounding box center [165, 28] width 20 height 10
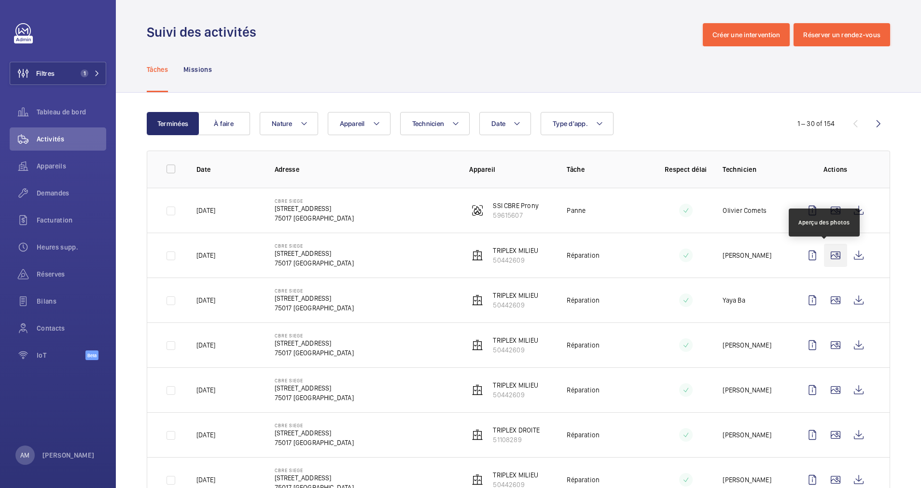
click at [826, 257] on wm-front-icon-button at bounding box center [835, 255] width 23 height 23
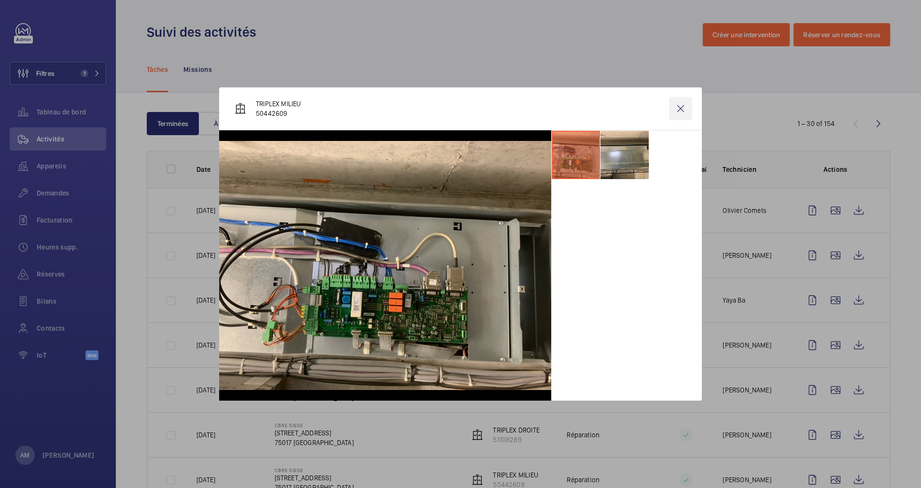
click at [684, 102] on wm-front-icon-button at bounding box center [680, 108] width 23 height 23
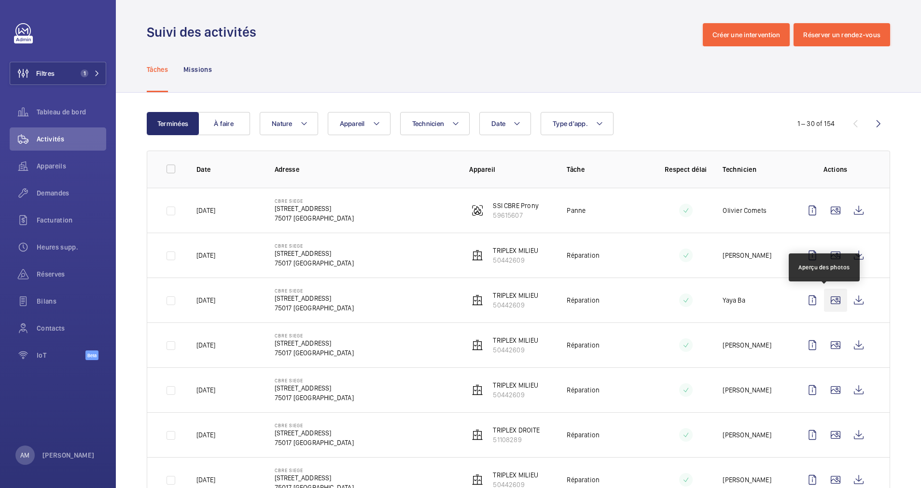
click at [824, 299] on wm-front-icon-button at bounding box center [835, 300] width 23 height 23
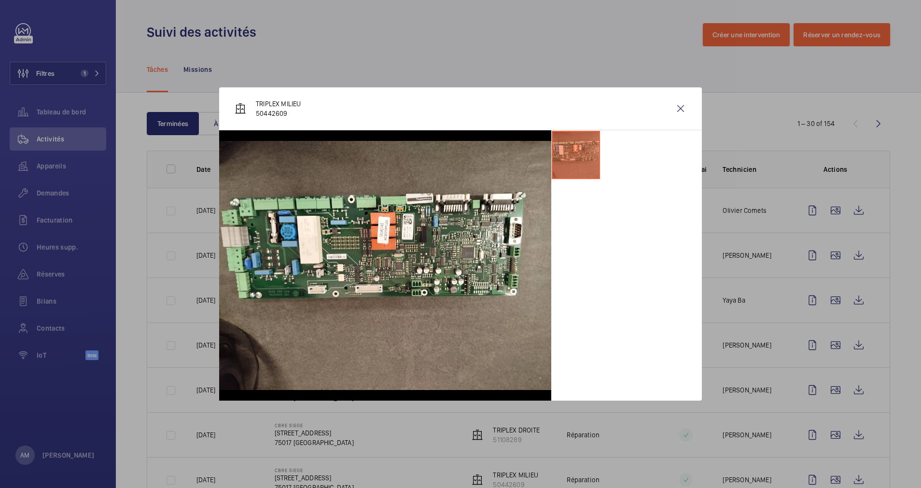
click at [830, 328] on div at bounding box center [460, 244] width 921 height 488
click at [824, 355] on wm-front-icon-button at bounding box center [835, 345] width 23 height 23
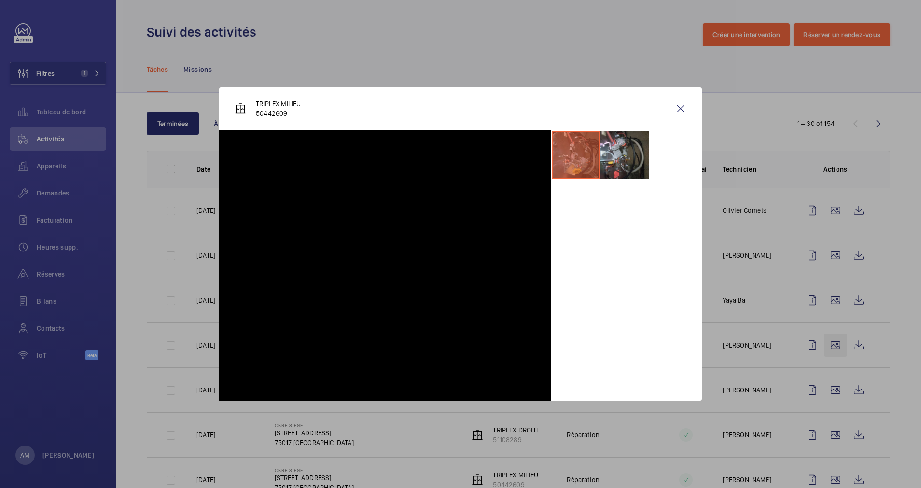
click at [822, 338] on div at bounding box center [460, 244] width 921 height 488
click at [824, 339] on wm-front-icon-button at bounding box center [835, 345] width 23 height 23
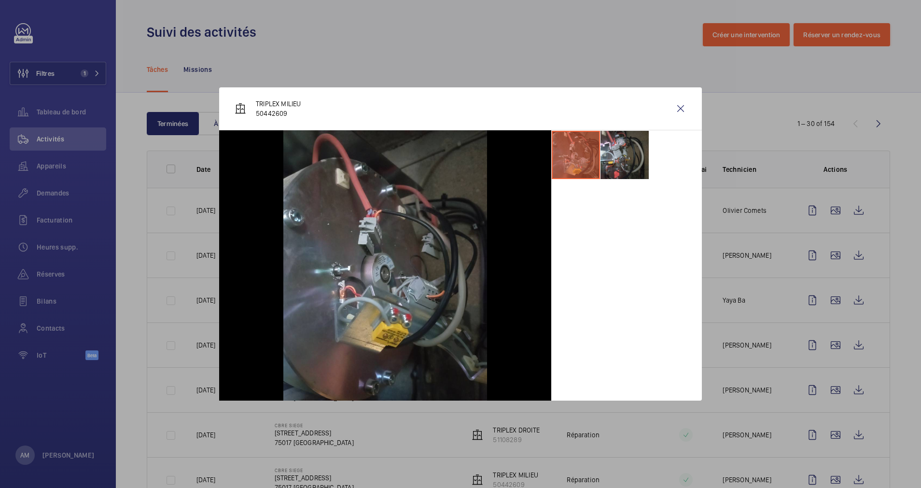
click at [822, 353] on div at bounding box center [460, 244] width 921 height 488
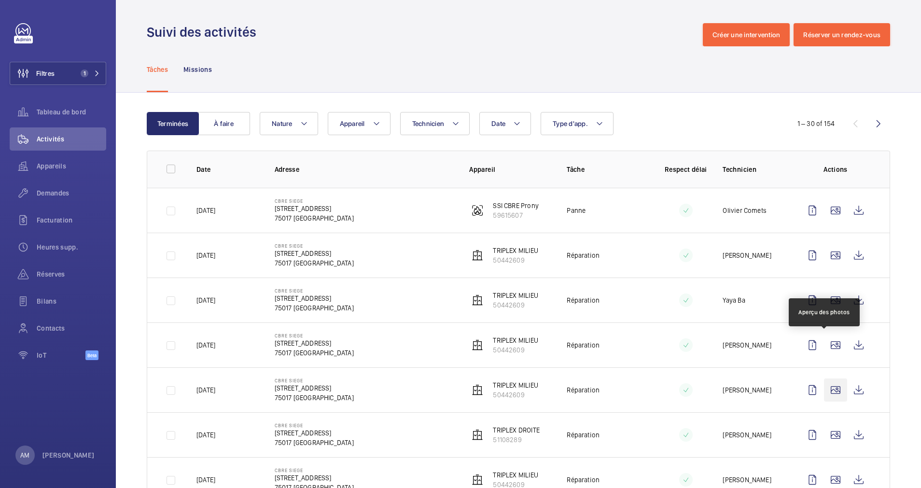
click at [824, 383] on wm-front-icon-button at bounding box center [835, 389] width 23 height 23
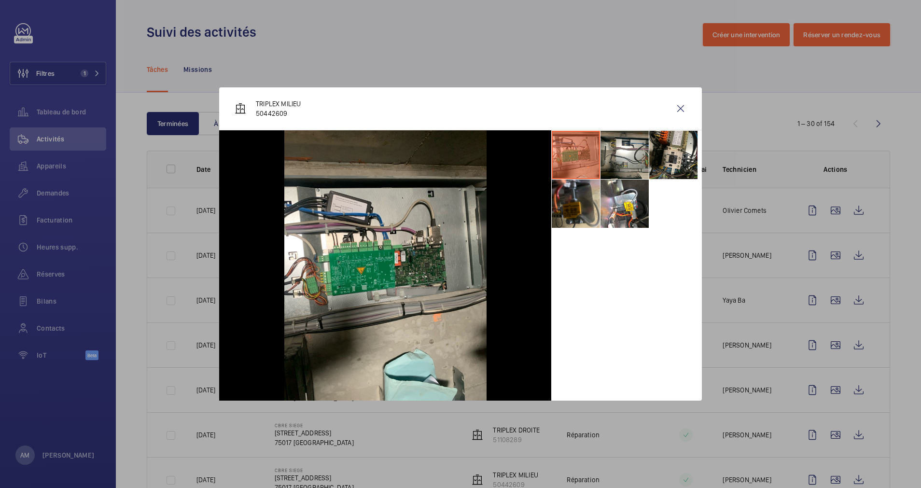
click at [826, 407] on div at bounding box center [460, 244] width 921 height 488
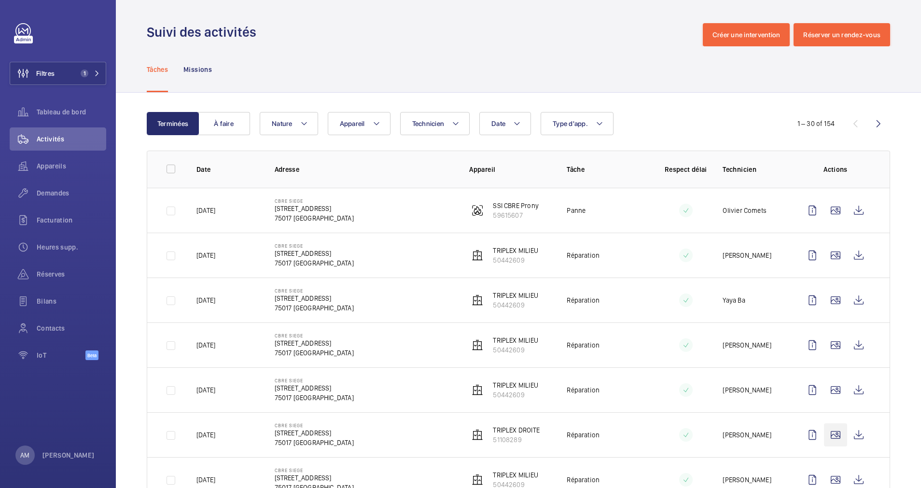
click at [828, 437] on wm-front-icon-button at bounding box center [835, 434] width 23 height 23
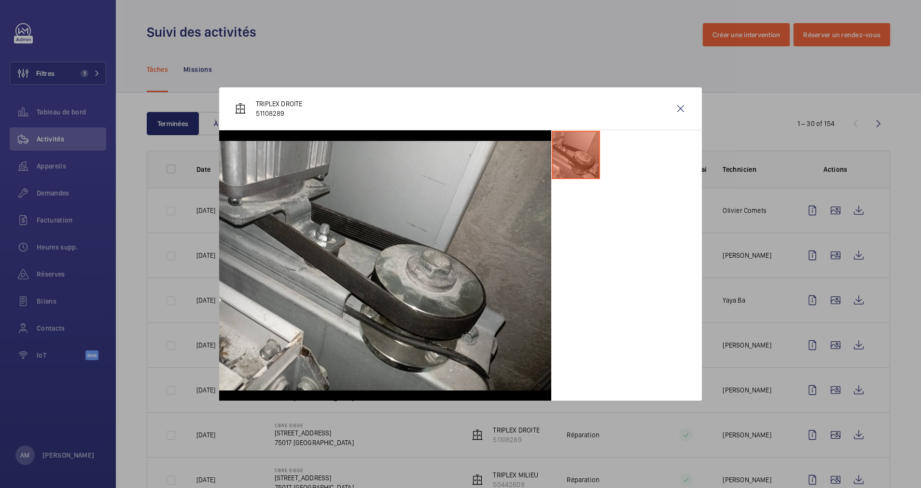
click at [821, 404] on div at bounding box center [460, 244] width 921 height 488
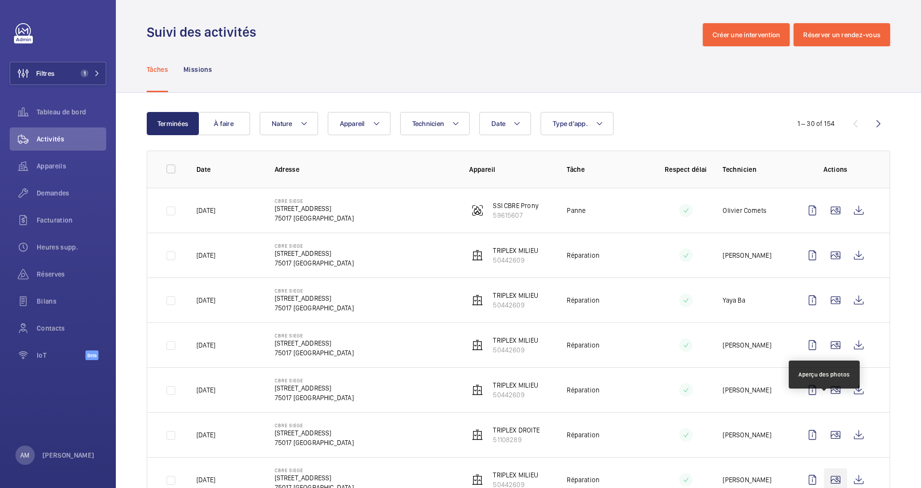
scroll to position [145, 0]
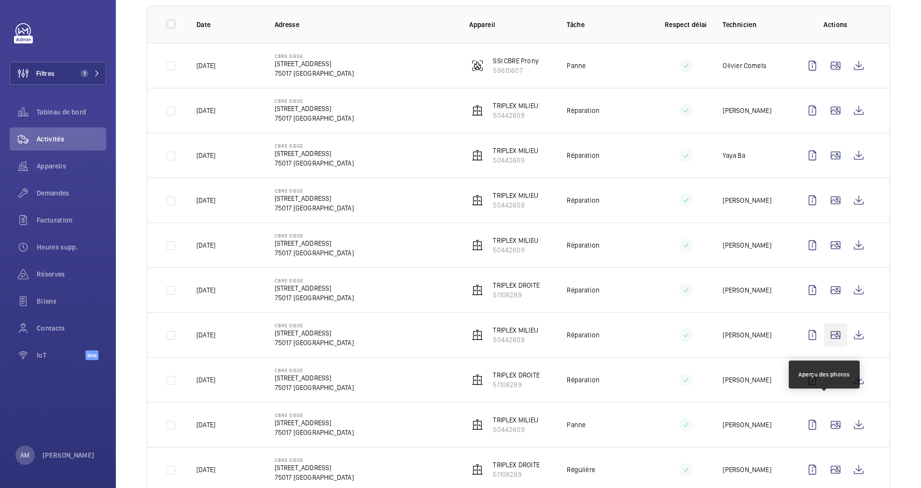
click at [824, 323] on wm-front-icon-button at bounding box center [835, 334] width 23 height 23
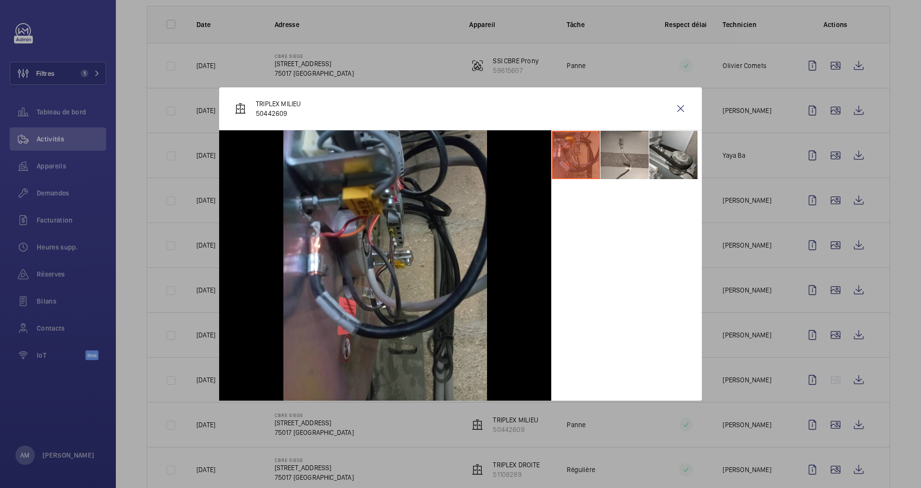
click at [826, 317] on div at bounding box center [460, 244] width 921 height 488
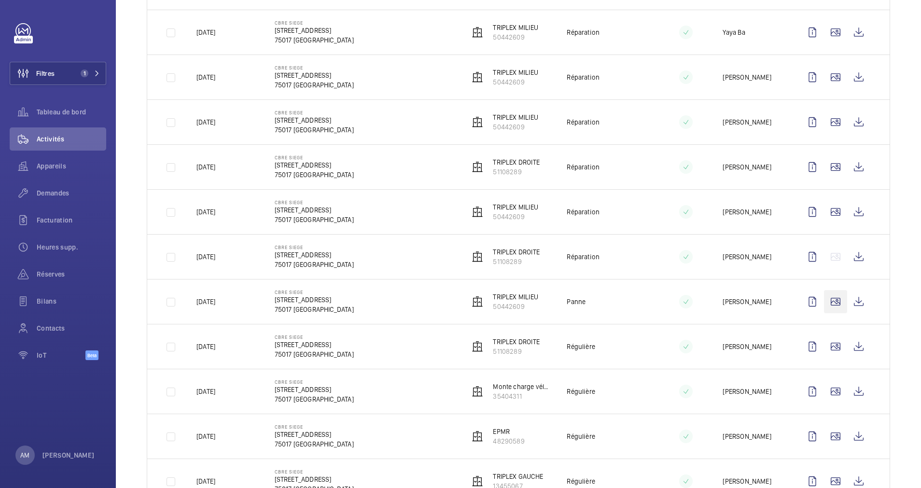
click at [824, 290] on wm-front-icon-button at bounding box center [835, 301] width 23 height 23
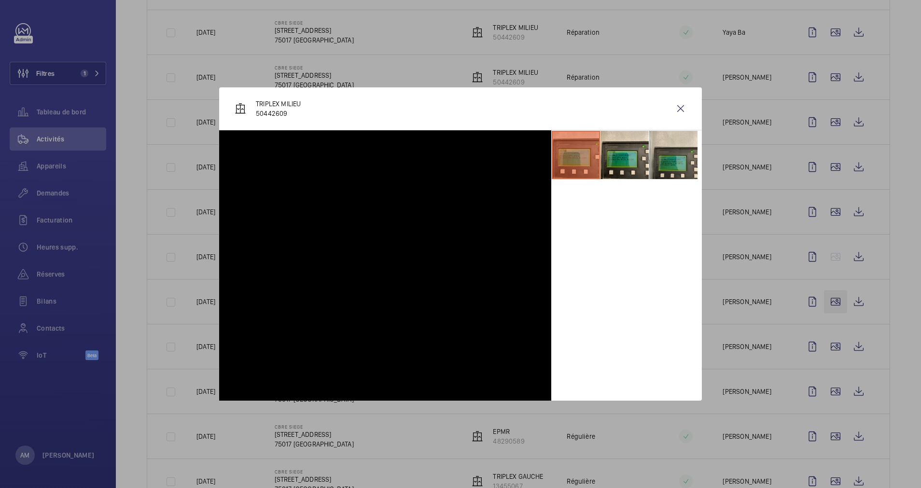
scroll to position [290, 0]
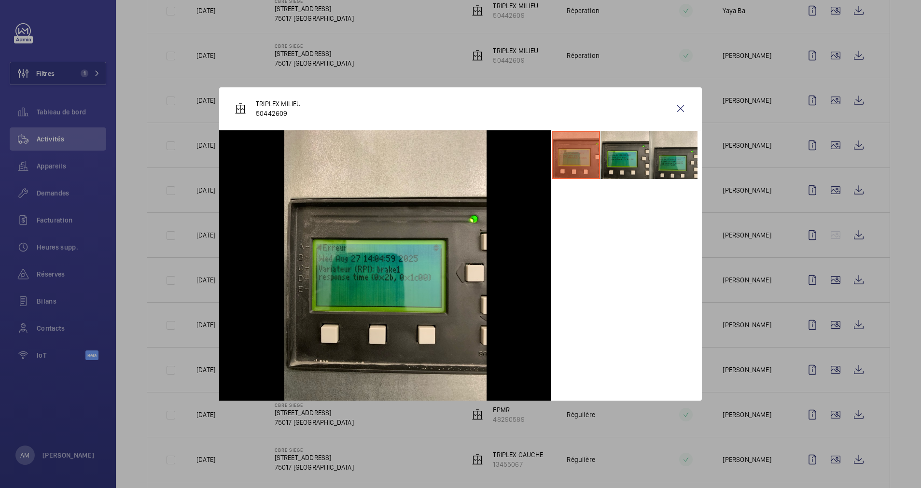
click at [830, 321] on div at bounding box center [460, 244] width 921 height 488
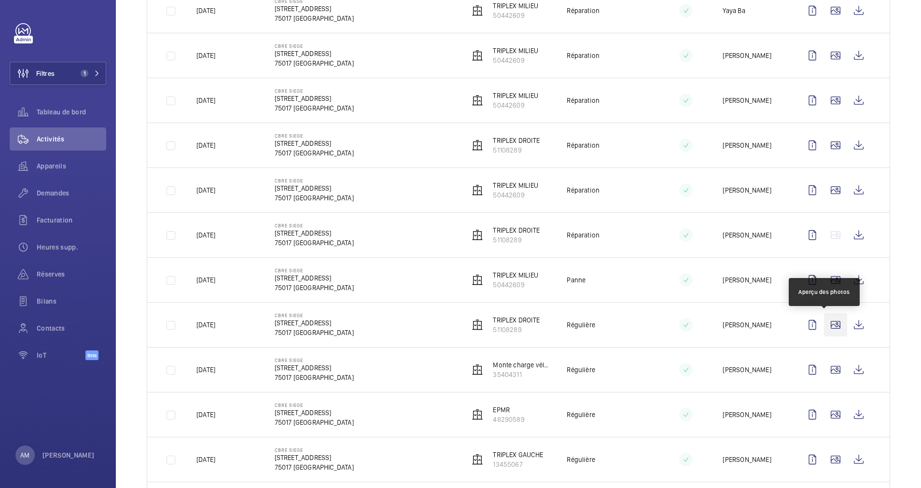
click at [828, 322] on wm-front-icon-button at bounding box center [835, 324] width 23 height 23
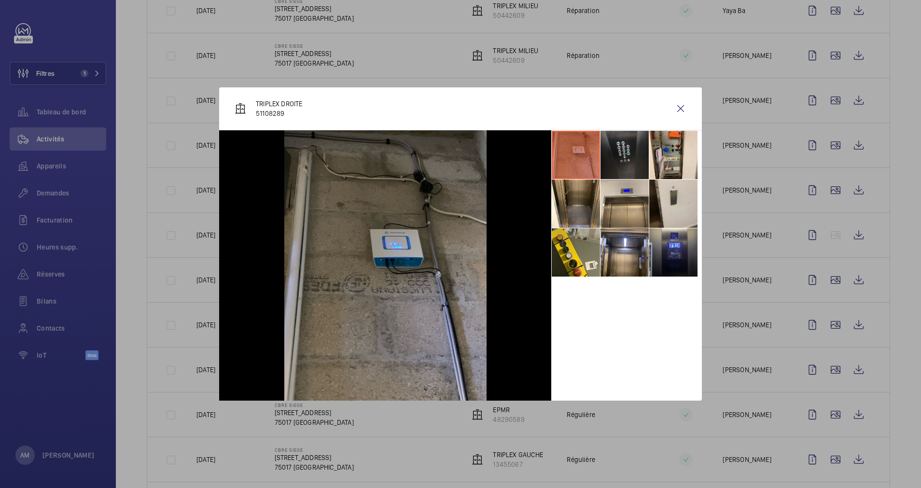
click at [681, 254] on li at bounding box center [673, 252] width 48 height 48
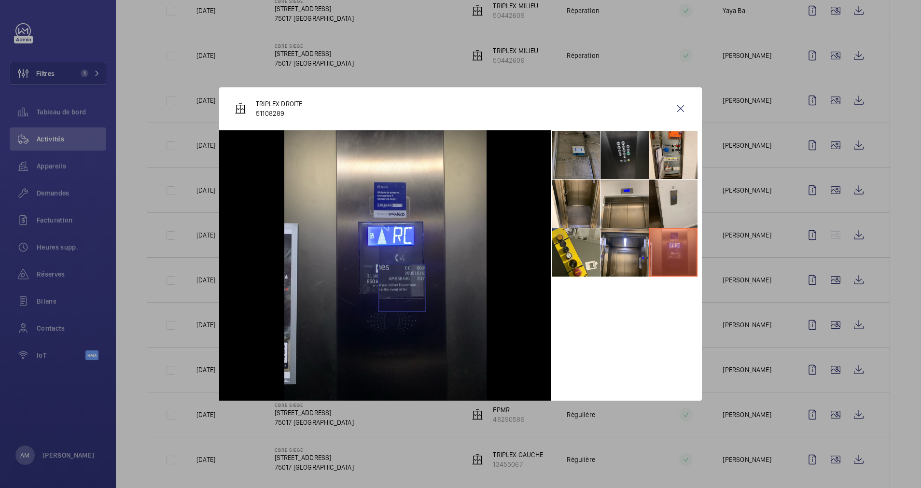
click at [401, 288] on img at bounding box center [385, 265] width 202 height 270
click at [407, 282] on img at bounding box center [385, 265] width 202 height 270
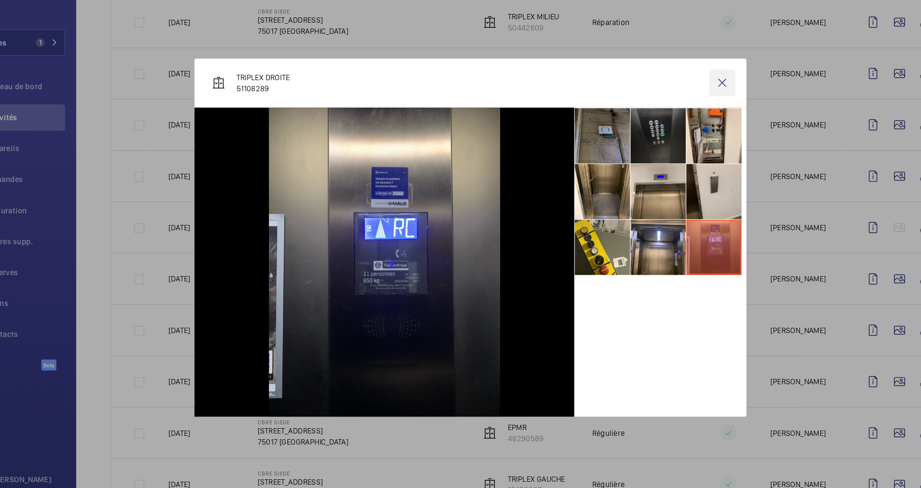
click at [676, 110] on wm-front-icon-button at bounding box center [680, 108] width 23 height 23
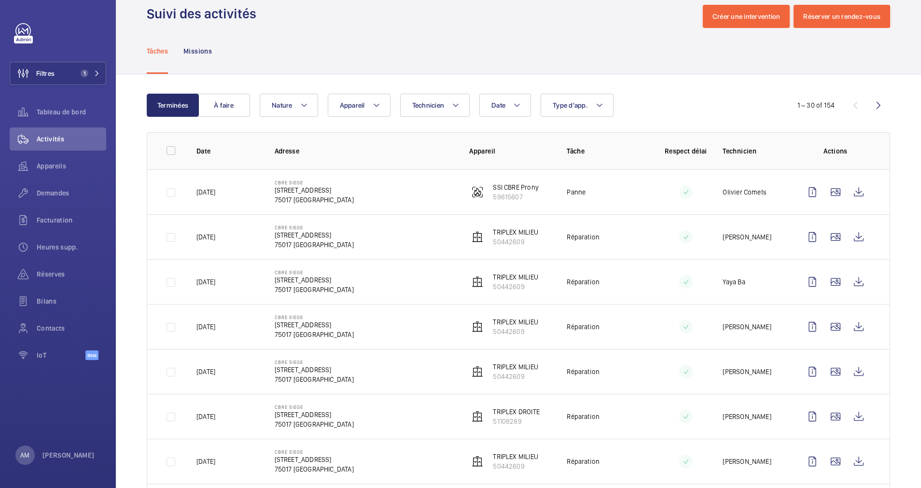
scroll to position [0, 0]
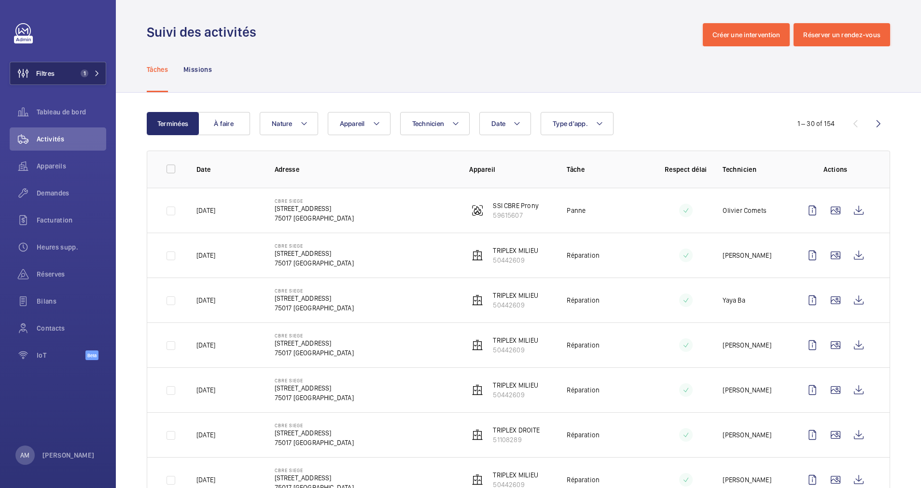
click at [94, 71] on span "1" at bounding box center [88, 74] width 23 height 8
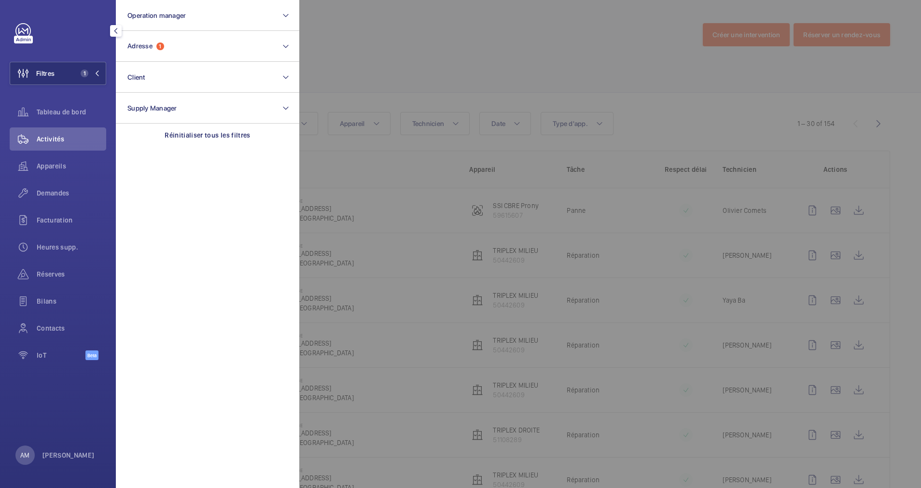
click at [103, 74] on button "Filtres 1" at bounding box center [58, 73] width 97 height 23
click at [164, 55] on div "Tâches" at bounding box center [157, 69] width 21 height 46
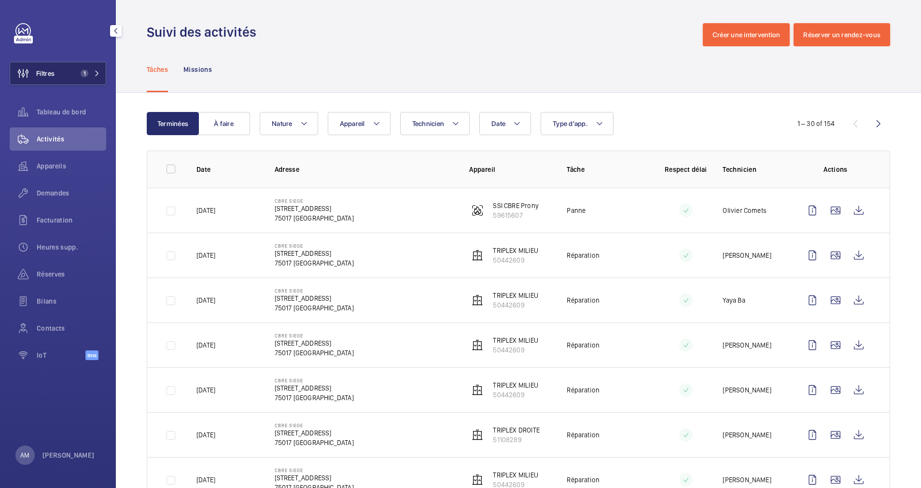
click at [97, 74] on mat-icon at bounding box center [97, 73] width 6 height 6
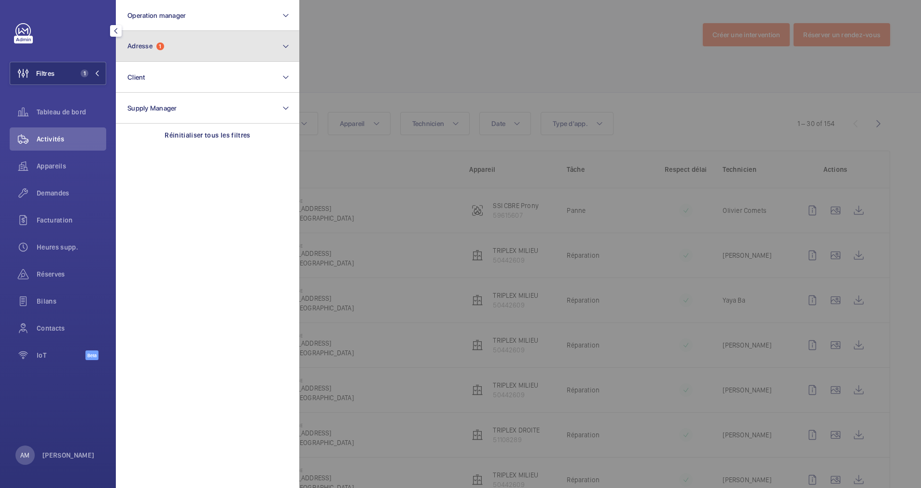
click at [187, 38] on button "Adresse 1" at bounding box center [207, 46] width 183 height 31
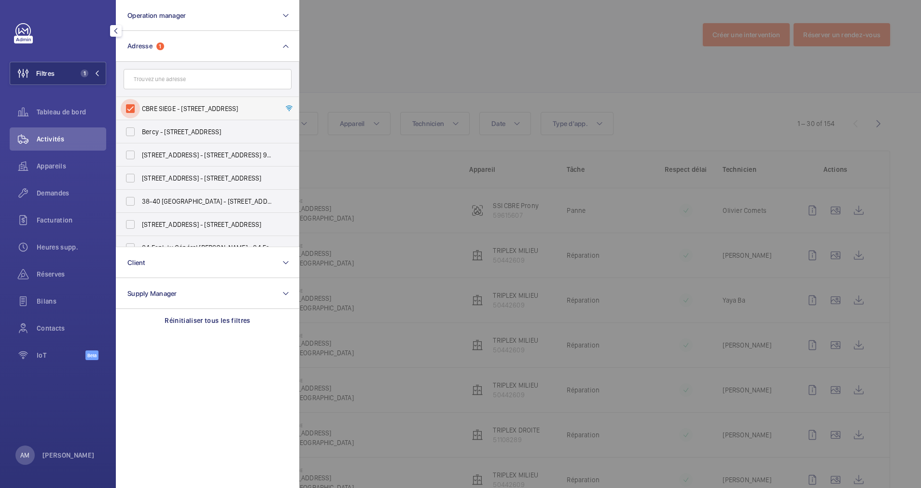
click at [128, 103] on input "CBRE SIEGE - [STREET_ADDRESS]" at bounding box center [130, 108] width 19 height 19
checkbox input "false"
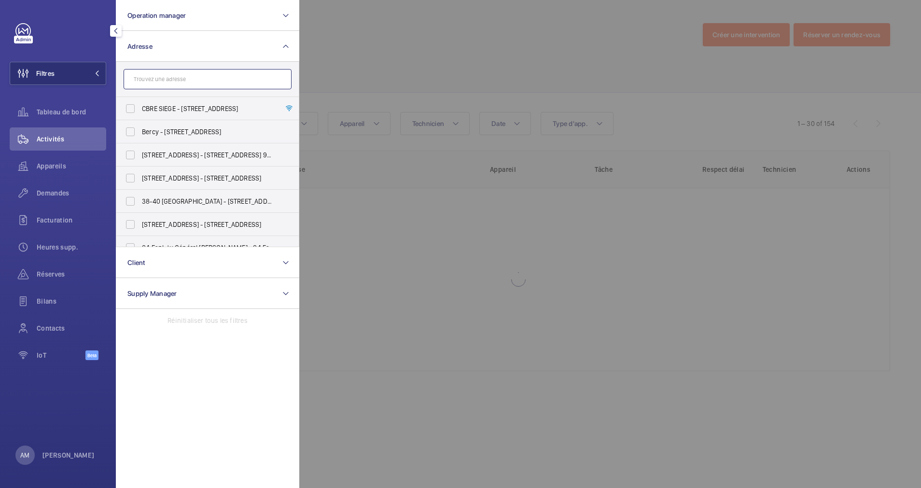
paste input "46/48 Tocqueville"
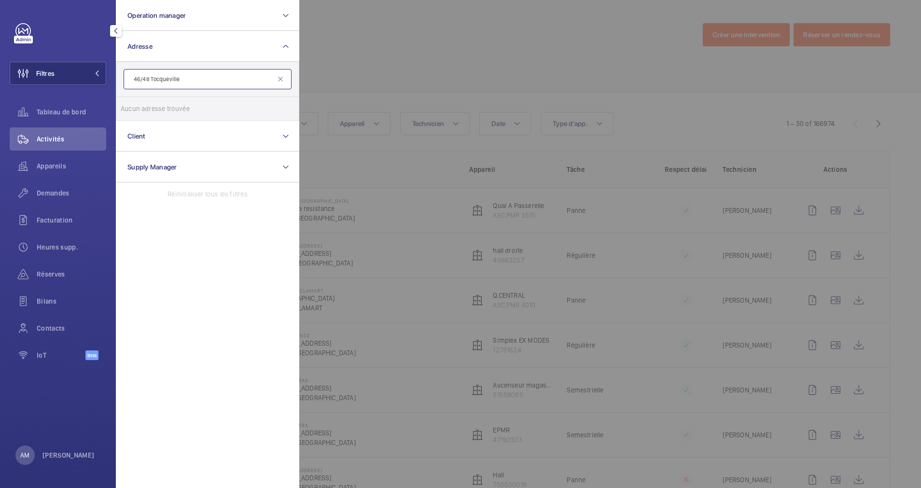
click at [147, 79] on input "46/48 Tocqueville" at bounding box center [208, 79] width 168 height 20
click at [153, 79] on input "46/48 Tocqueville" at bounding box center [208, 79] width 168 height 20
click at [148, 82] on input "46/48 Tocqueville" at bounding box center [208, 79] width 168 height 20
type input "46 Tocqueville"
click at [132, 105] on input "[STREET_ADDRESS] - [STREET_ADDRESS]" at bounding box center [130, 108] width 19 height 19
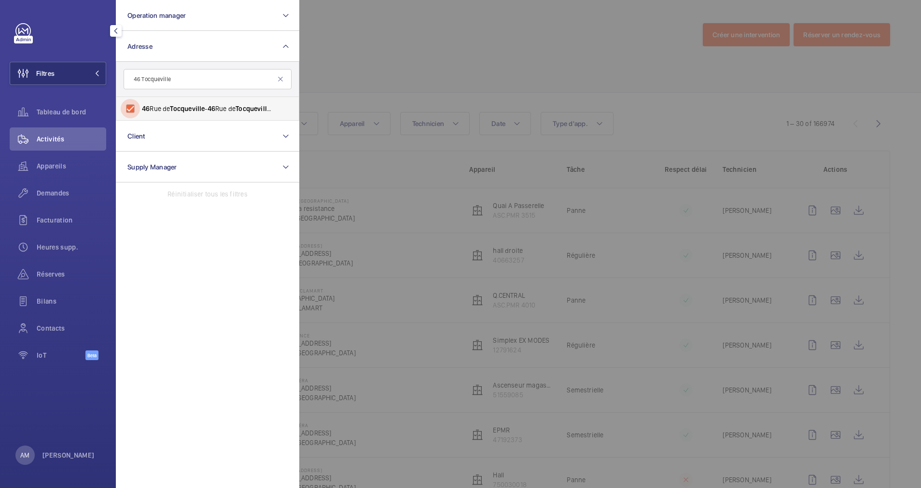
checkbox input "true"
click at [380, 70] on div at bounding box center [759, 244] width 921 height 488
